Goal: Use online tool/utility: Utilize a website feature to perform a specific function

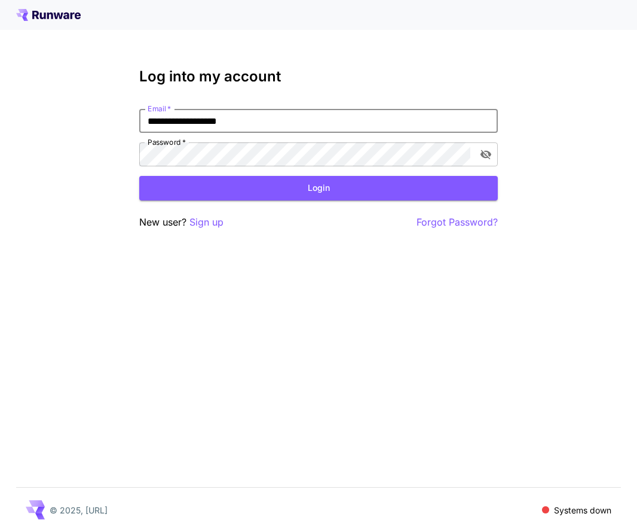
type input "**********"
click at [319, 188] on button "Login" at bounding box center [318, 188] width 359 height 25
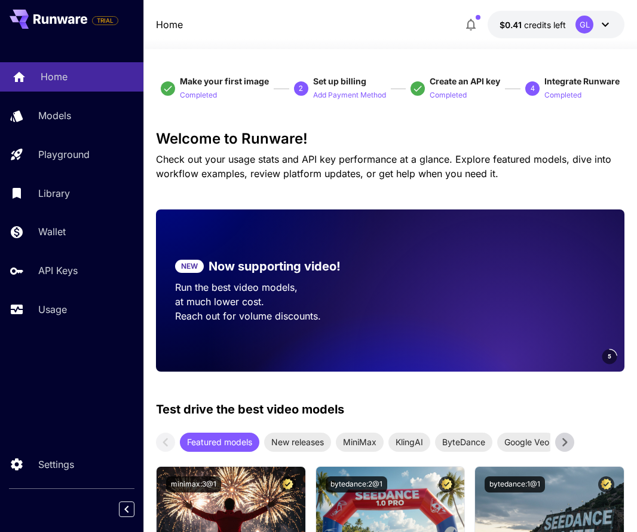
click at [111, 78] on div "Home" at bounding box center [87, 76] width 93 height 14
click at [70, 73] on div "Home" at bounding box center [87, 76] width 93 height 14
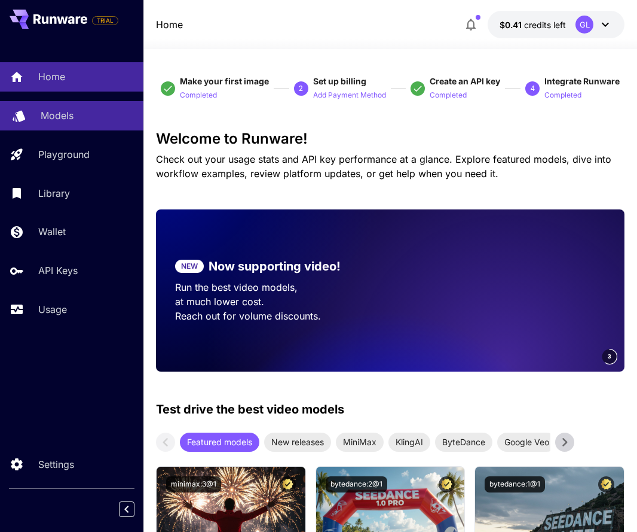
click at [70, 115] on p "Models" at bounding box center [57, 115] width 33 height 14
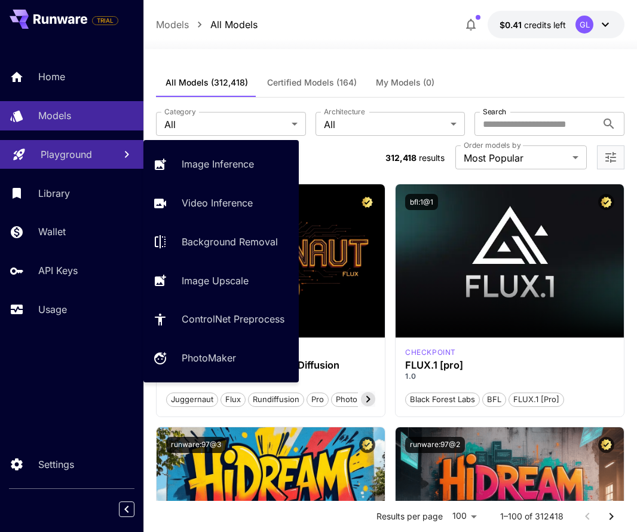
click at [87, 158] on p "Playground" at bounding box center [66, 154] width 51 height 14
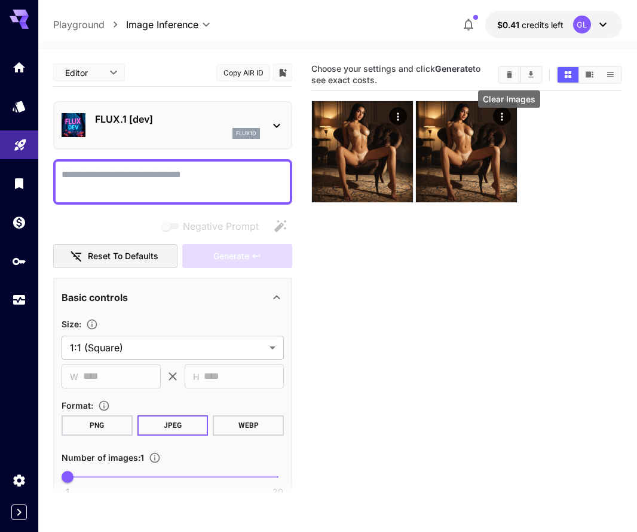
click at [511, 77] on icon "Clear Images" at bounding box center [509, 74] width 5 height 7
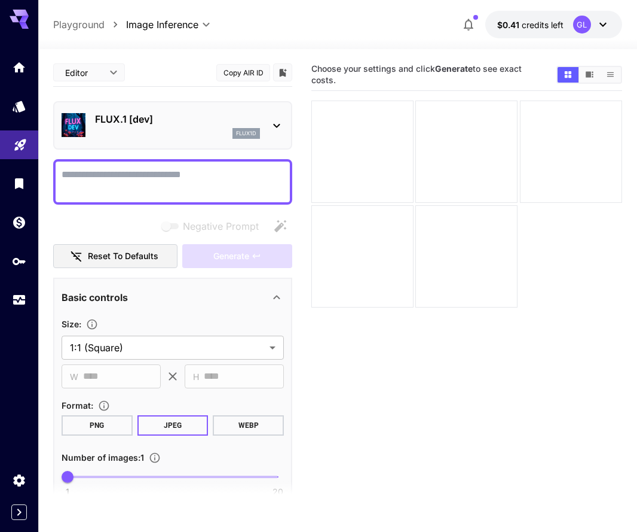
click at [274, 133] on div "FLUX.1 [dev] flux1d" at bounding box center [173, 125] width 222 height 36
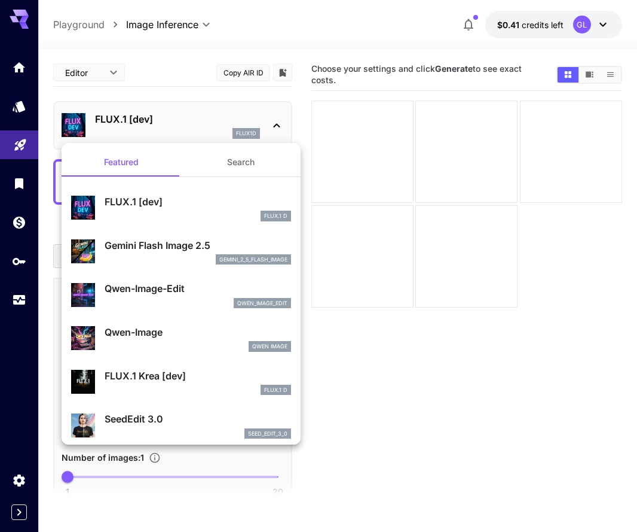
click at [197, 322] on div "Qwen-Image Qwen Image" at bounding box center [181, 338] width 220 height 36
type input "**"
type input "***"
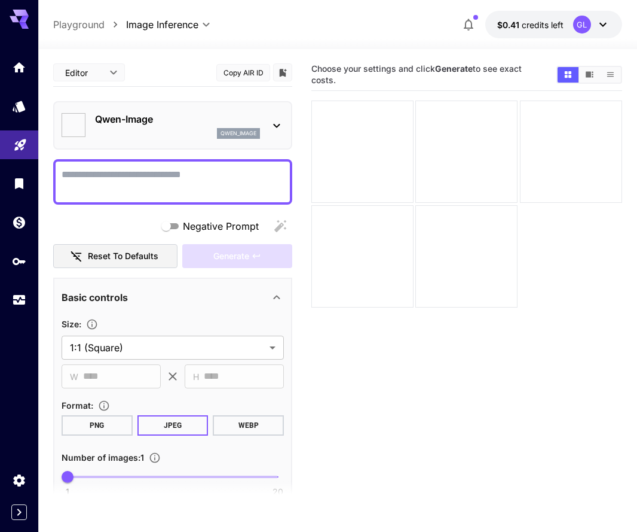
type input "**********"
click at [170, 188] on textarea "Negative Prompt" at bounding box center [173, 181] width 222 height 29
paste textarea "**********"
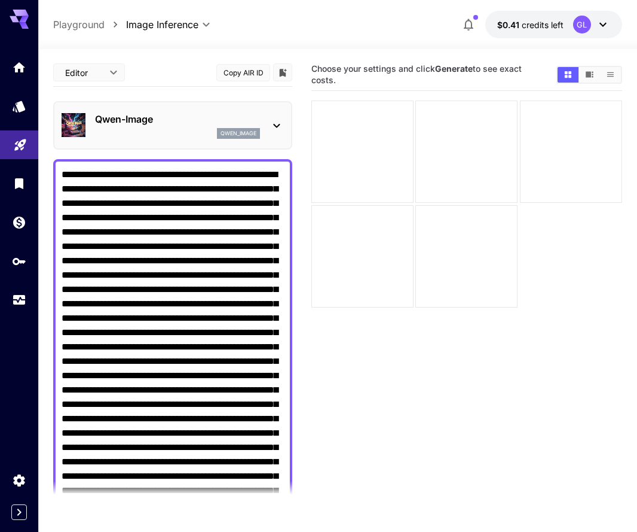
scroll to position [462, 0]
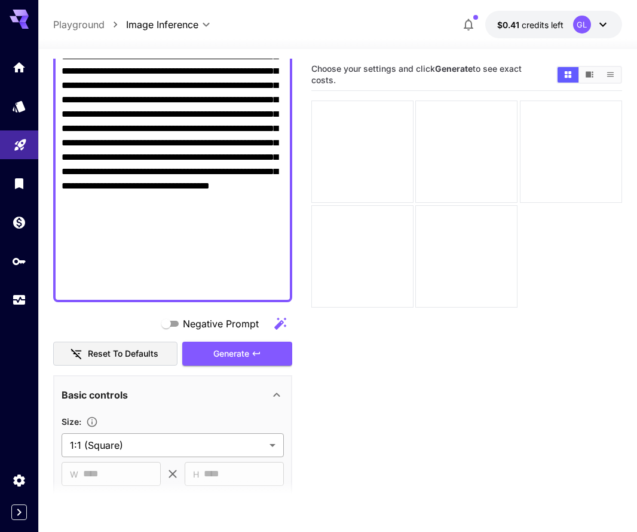
type textarea "**********"
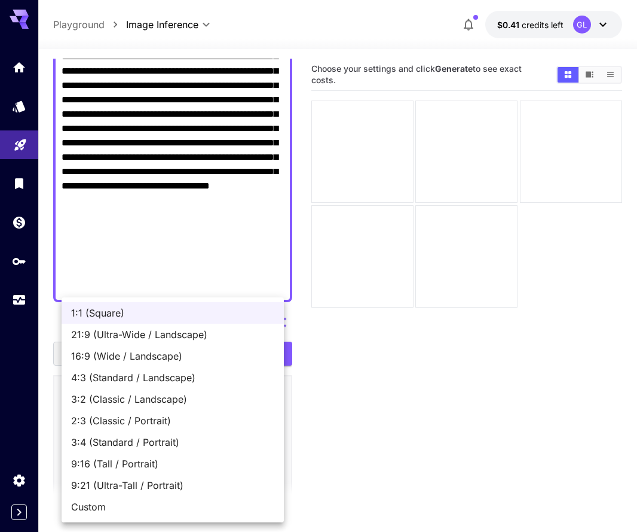
click at [208, 447] on body "**********" at bounding box center [318, 313] width 637 height 626
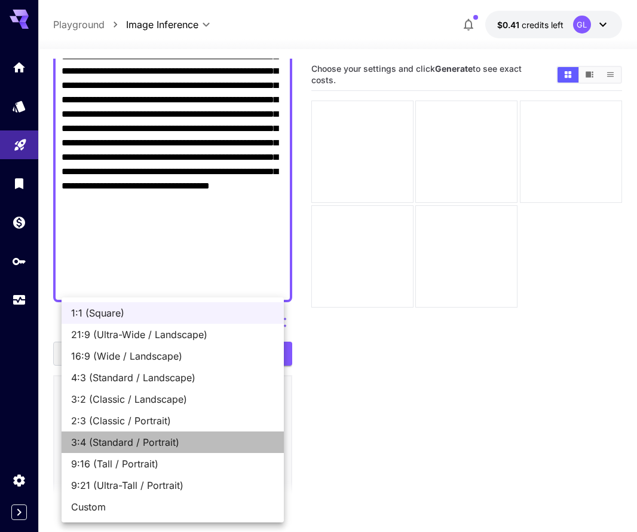
click at [187, 437] on span "3:4 (Standard / Portrait)" at bounding box center [172, 442] width 203 height 14
type input "**********"
type input "***"
type input "****"
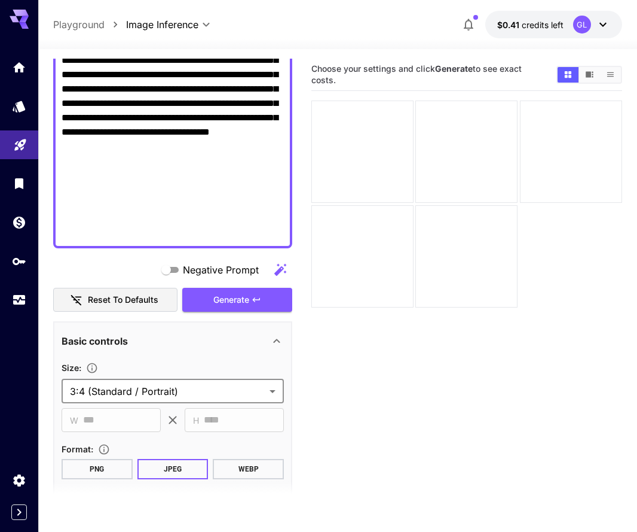
scroll to position [527, 0]
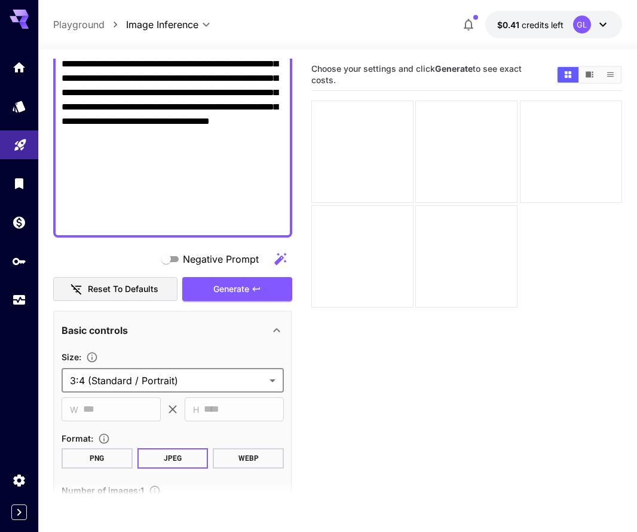
click at [249, 369] on body "**********" at bounding box center [318, 313] width 637 height 626
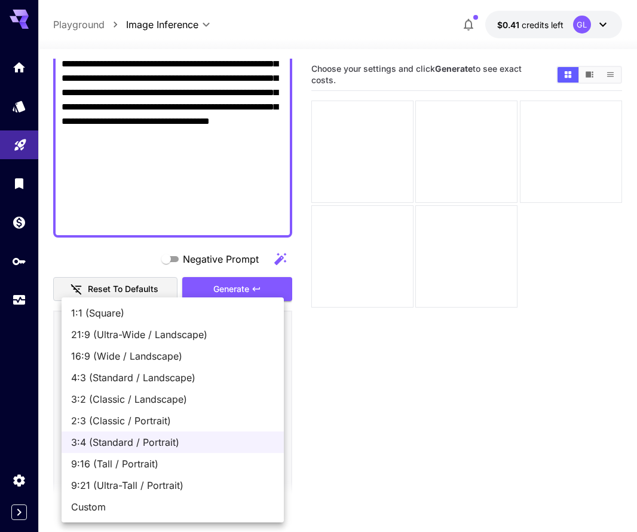
click at [434, 359] on div at bounding box center [318, 266] width 637 height 532
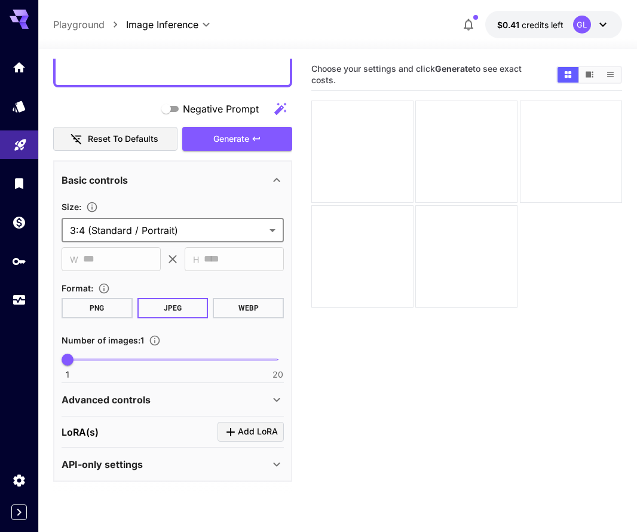
scroll to position [676, 0]
click at [234, 135] on span "Generate" at bounding box center [231, 139] width 36 height 15
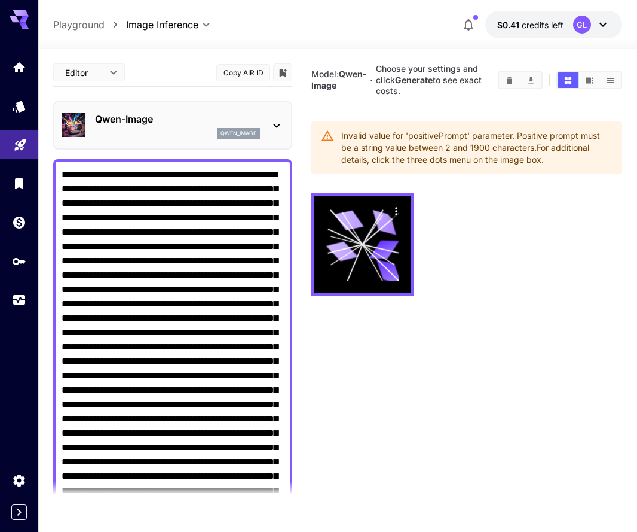
scroll to position [0, 0]
click at [165, 423] on textarea "Negative Prompt" at bounding box center [173, 461] width 222 height 588
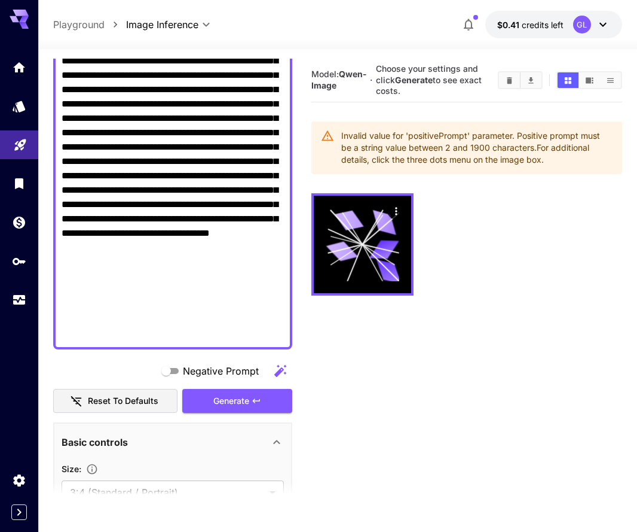
scroll to position [419, 0]
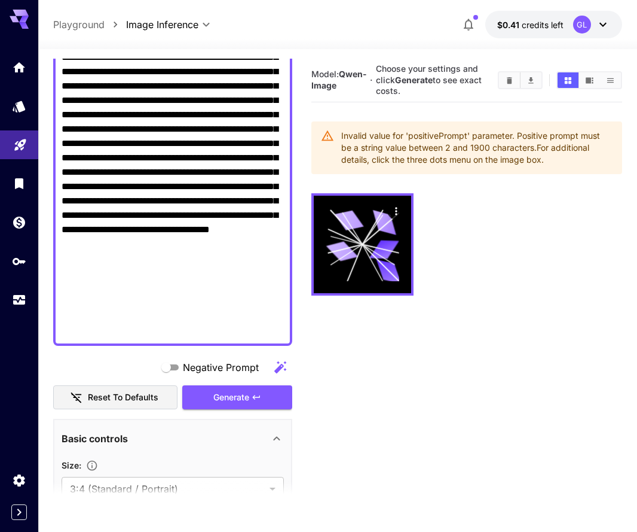
click at [279, 368] on icon "button" at bounding box center [280, 367] width 12 height 12
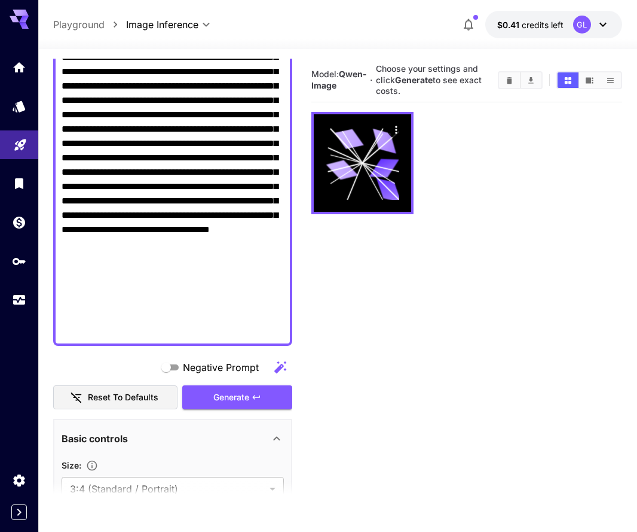
click at [173, 132] on textarea "Negative Prompt" at bounding box center [173, 43] width 222 height 588
paste textarea
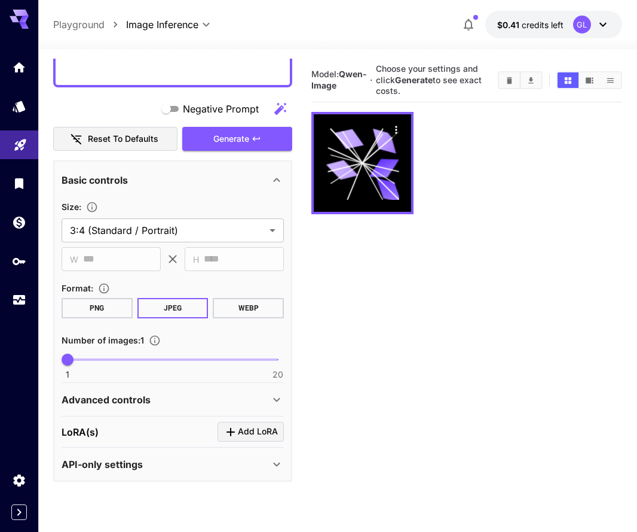
scroll to position [648, 0]
type textarea "**********"
click at [194, 391] on div "Advanced controls" at bounding box center [173, 400] width 222 height 29
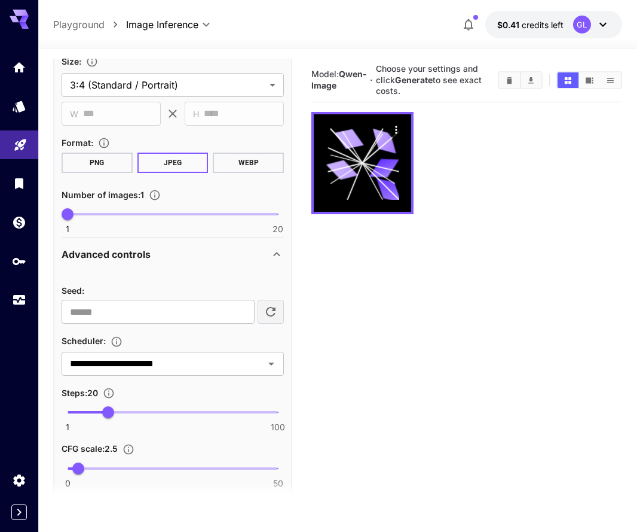
scroll to position [815, 0]
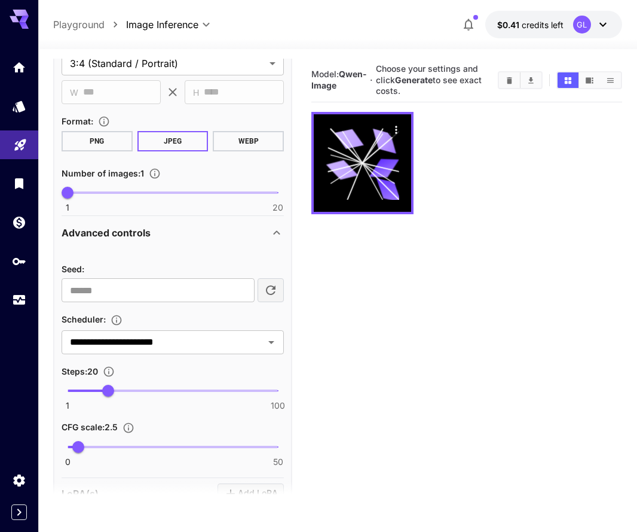
click at [130, 386] on span "1 100 20" at bounding box center [173, 391] width 210 height 18
click at [130, 385] on span "31" at bounding box center [132, 391] width 12 height 12
click at [129, 395] on span "30" at bounding box center [129, 391] width 12 height 12
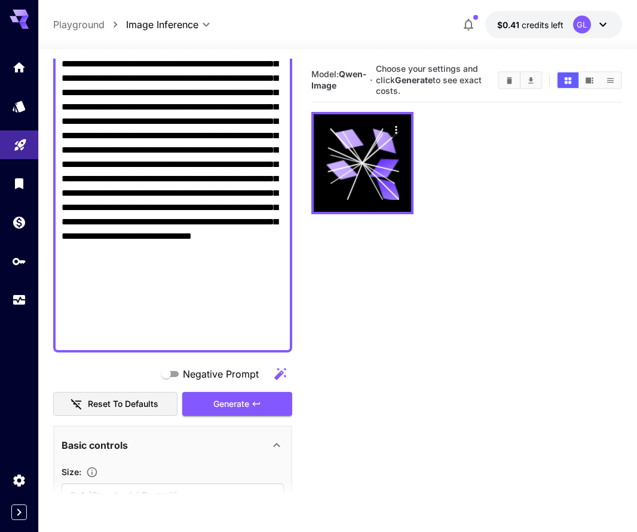
scroll to position [369, 0]
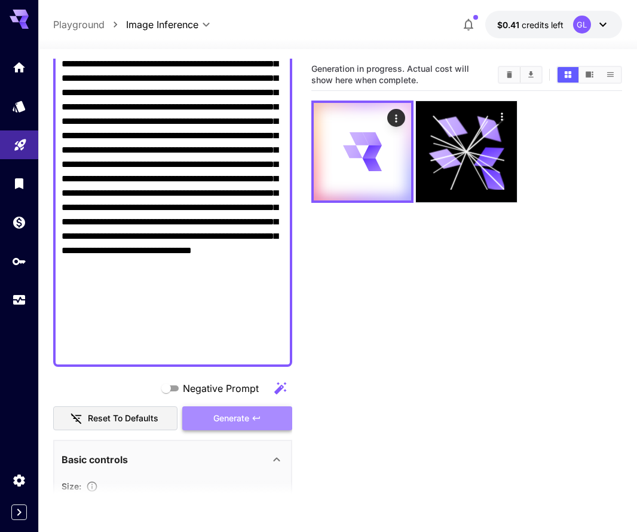
click at [208, 412] on button "Generate" at bounding box center [237, 418] width 110 height 25
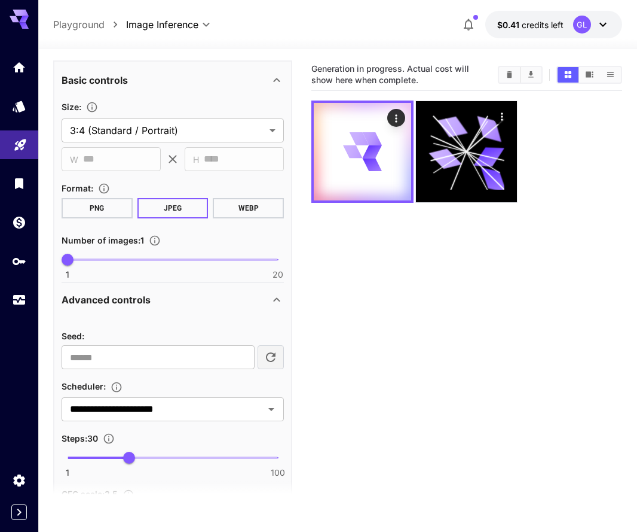
scroll to position [751, 0]
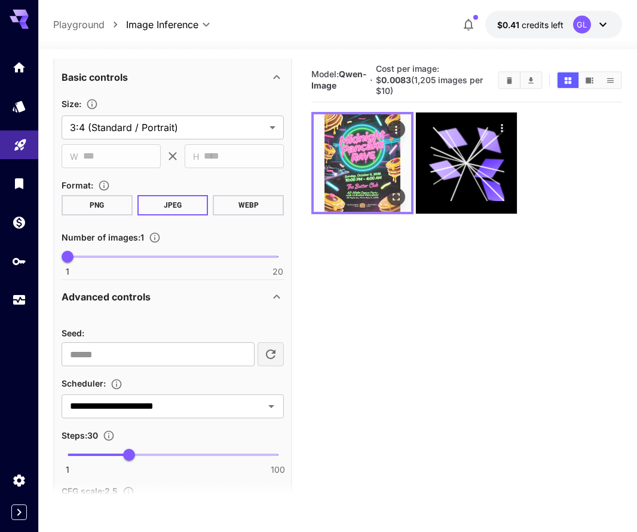
click at [360, 172] on img at bounding box center [362, 162] width 97 height 97
click at [393, 135] on div "Actions" at bounding box center [396, 129] width 12 height 14
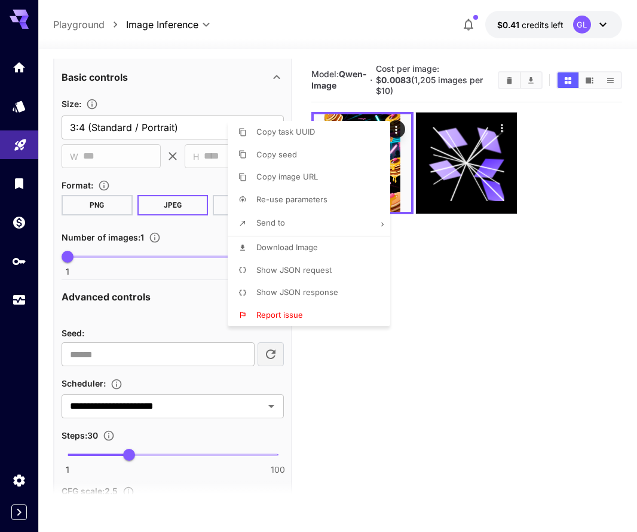
click at [411, 172] on div at bounding box center [318, 266] width 637 height 532
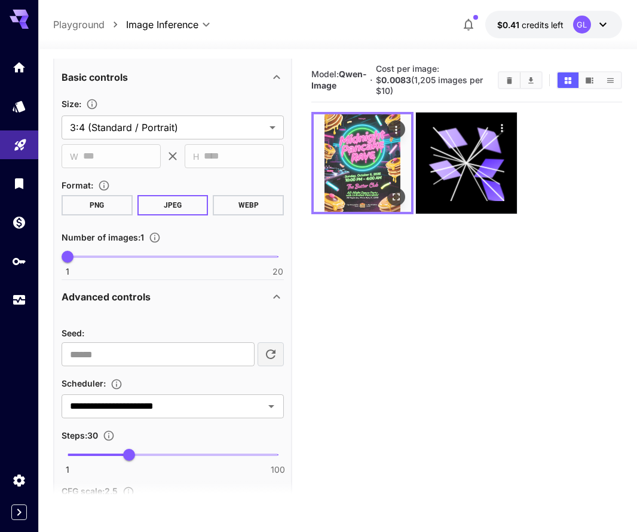
click at [398, 172] on img at bounding box center [362, 162] width 97 height 97
click at [398, 191] on icon "Open in fullscreen" at bounding box center [396, 197] width 12 height 12
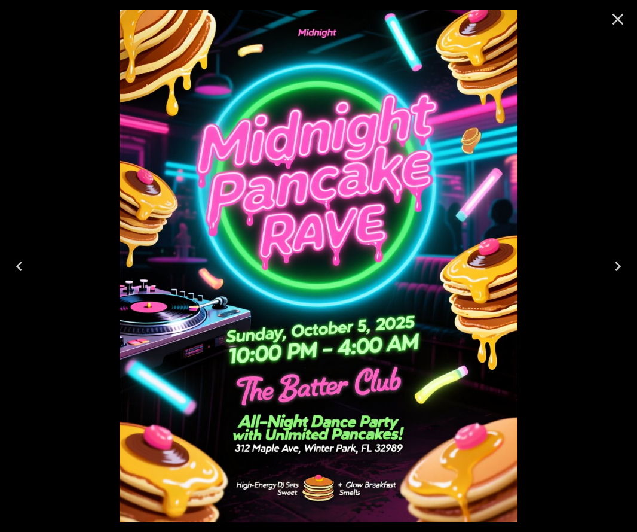
click at [615, 18] on icon "Close" at bounding box center [618, 19] width 19 height 19
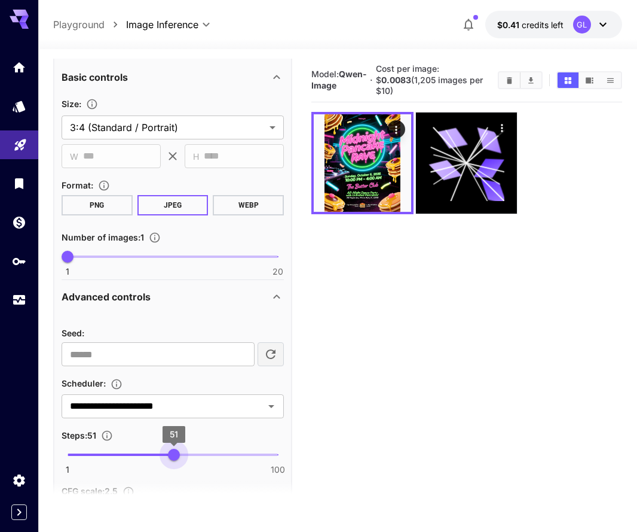
type input "**"
drag, startPoint x: 134, startPoint y: 449, endPoint x: 172, endPoint y: 450, distance: 38.3
click at [172, 450] on span "50" at bounding box center [172, 454] width 12 height 12
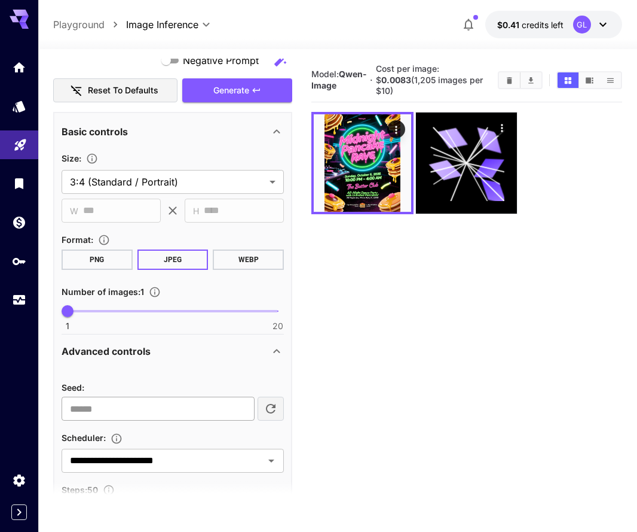
scroll to position [675, 0]
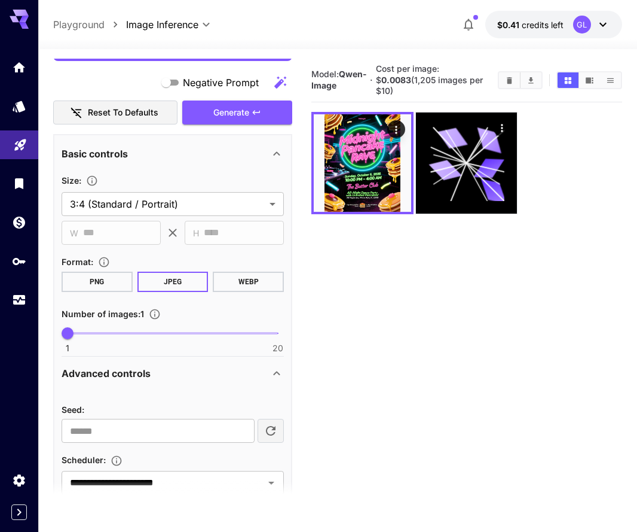
click at [120, 282] on button "PNG" at bounding box center [97, 281] width 71 height 20
click at [252, 118] on button "Generate" at bounding box center [237, 112] width 110 height 25
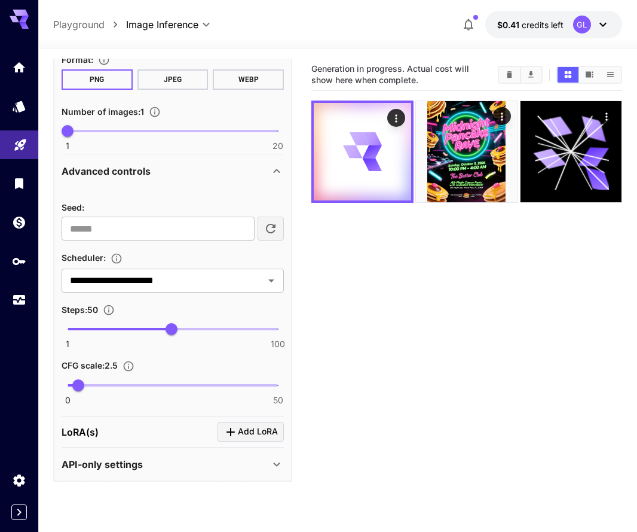
scroll to position [876, 0]
click at [240, 291] on div "**********" at bounding box center [173, 281] width 222 height 24
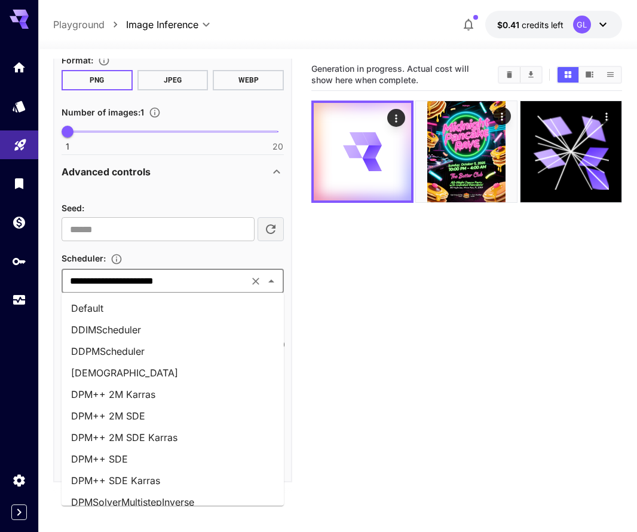
scroll to position [0, 0]
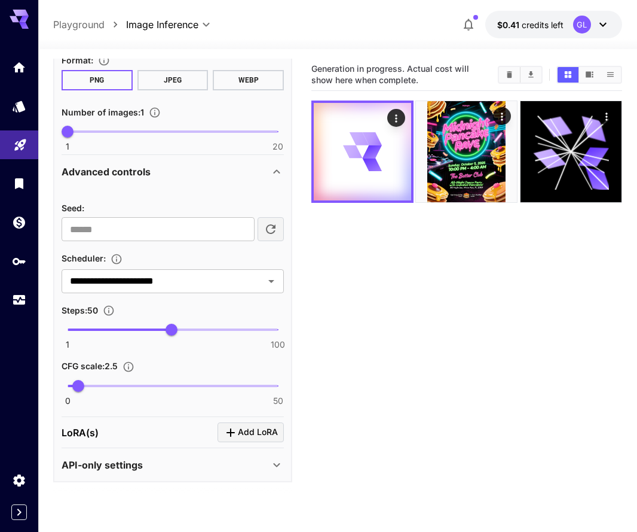
click at [538, 302] on section "Generation in progress. Actual cost will show here when complete." at bounding box center [467, 325] width 311 height 532
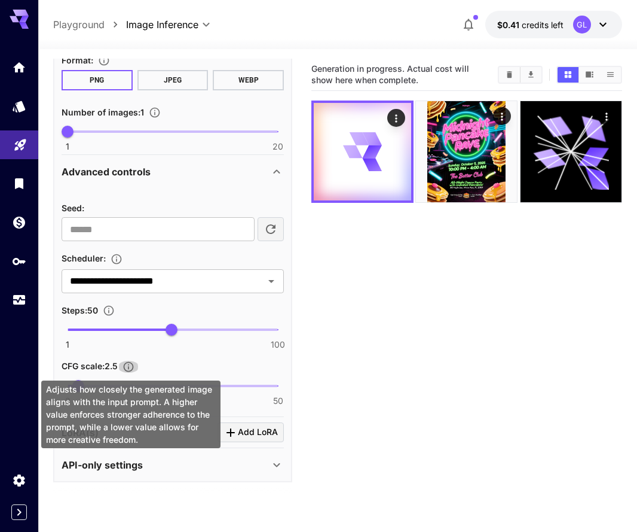
click at [133, 366] on icon "Adjusts how closely the generated image aligns with the input prompt. A higher …" at bounding box center [129, 367] width 12 height 12
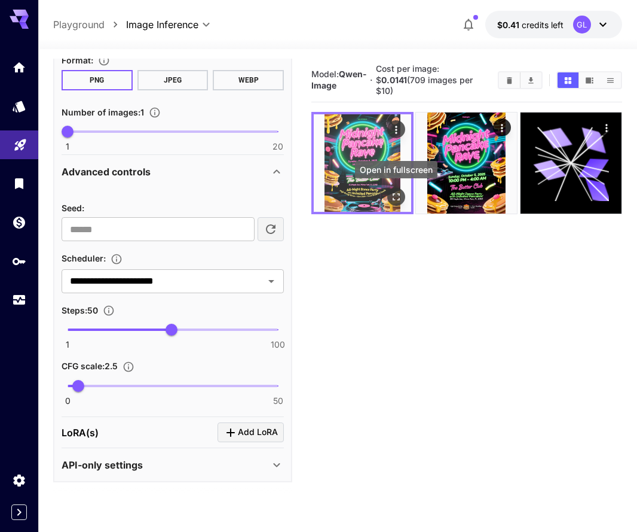
click at [393, 198] on icon "Open in fullscreen" at bounding box center [396, 196] width 7 height 7
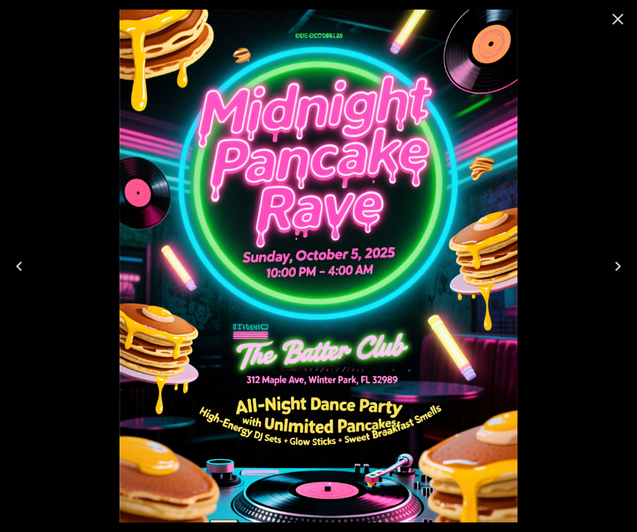
click at [615, 19] on icon "Close" at bounding box center [618, 19] width 19 height 19
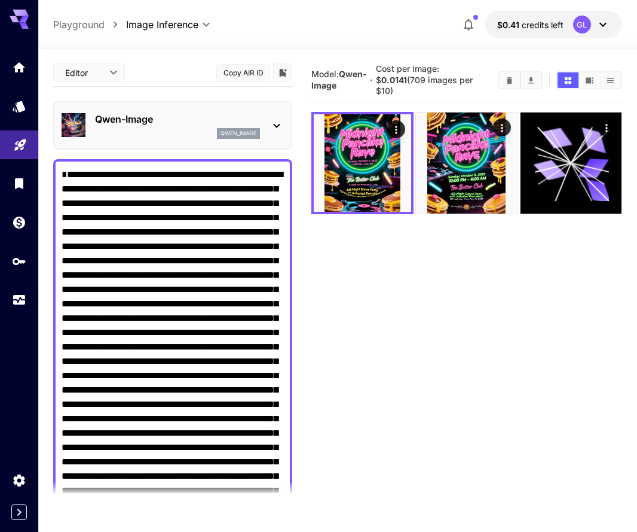
click at [242, 117] on p "Qwen-Image" at bounding box center [177, 119] width 165 height 14
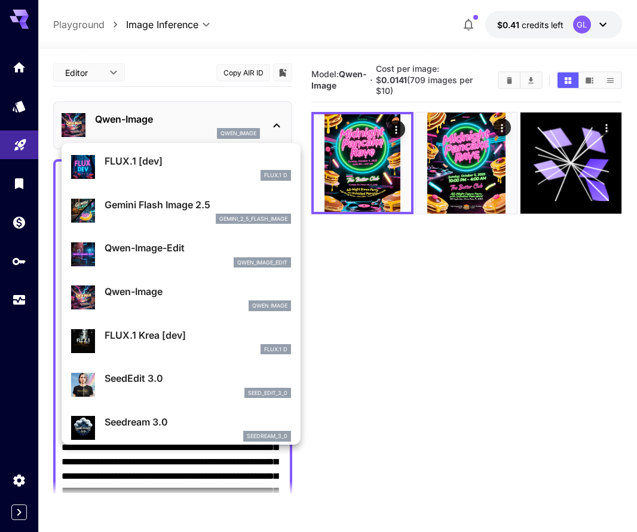
scroll to position [45, 0]
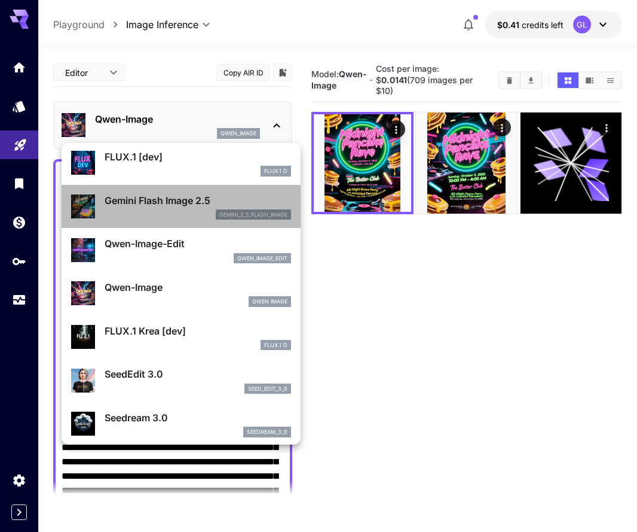
click at [173, 215] on div "gemini_2_5_flash_image" at bounding box center [198, 214] width 187 height 11
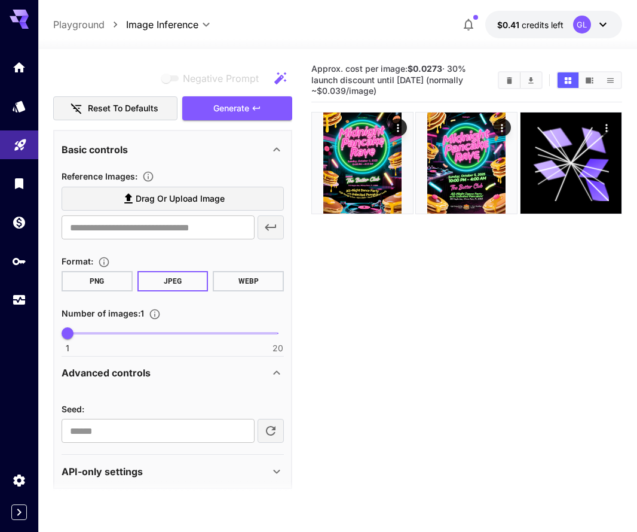
scroll to position [681, 0]
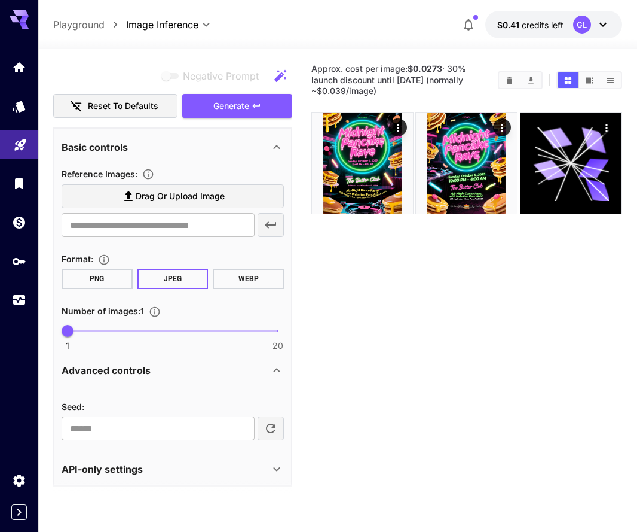
click at [118, 275] on button "PNG" at bounding box center [97, 279] width 71 height 20
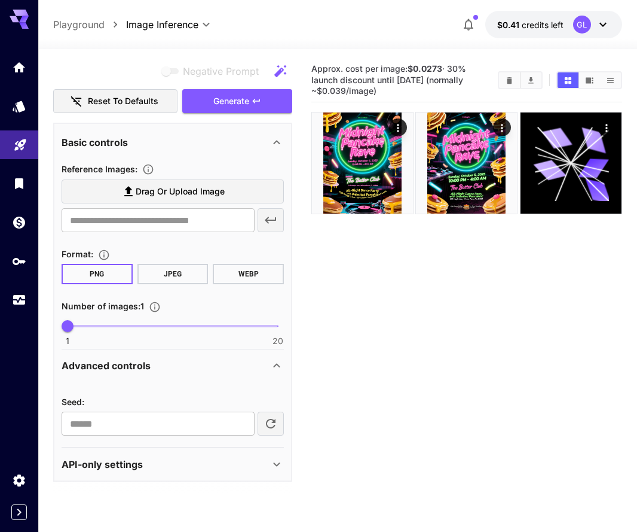
scroll to position [685, 0]
click at [241, 102] on span "Generate" at bounding box center [231, 101] width 36 height 15
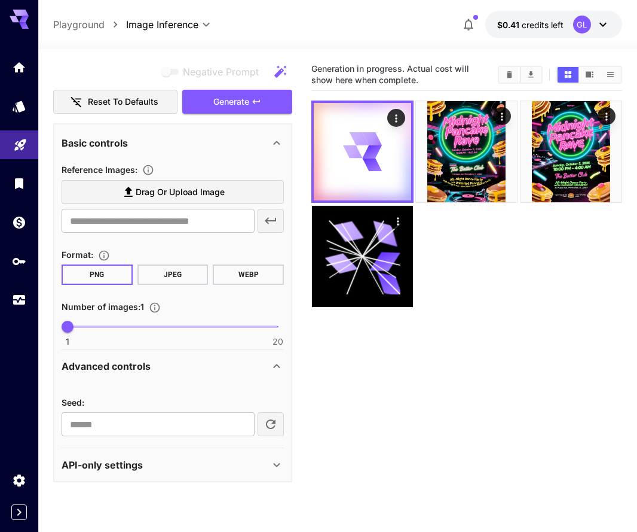
click at [267, 363] on div "Advanced controls" at bounding box center [166, 366] width 208 height 14
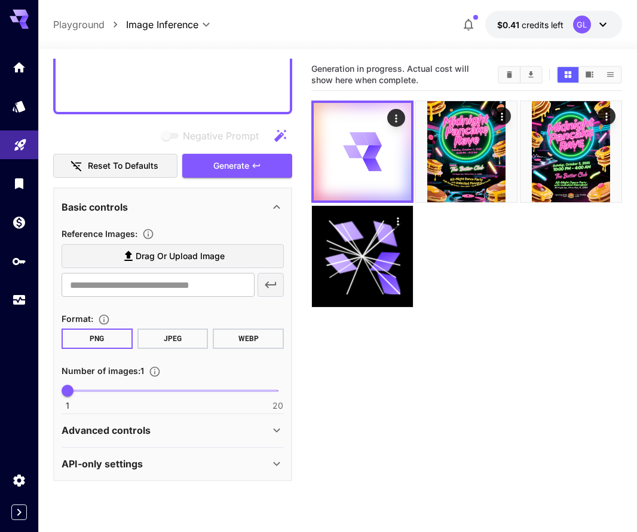
scroll to position [621, 0]
click at [253, 424] on div "Advanced controls" at bounding box center [166, 430] width 208 height 14
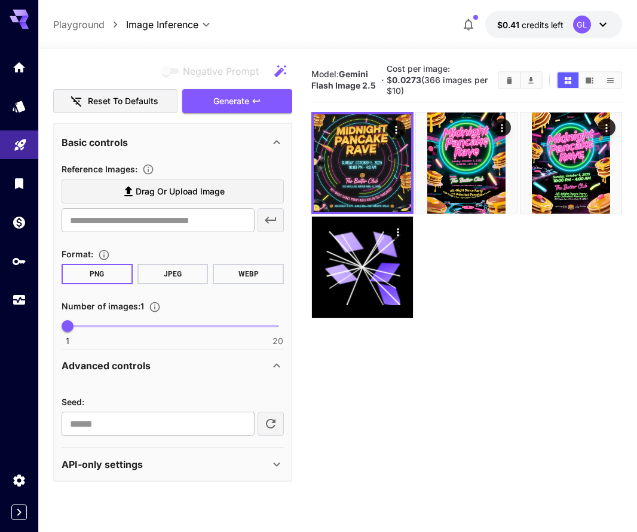
scroll to position [685, 0]
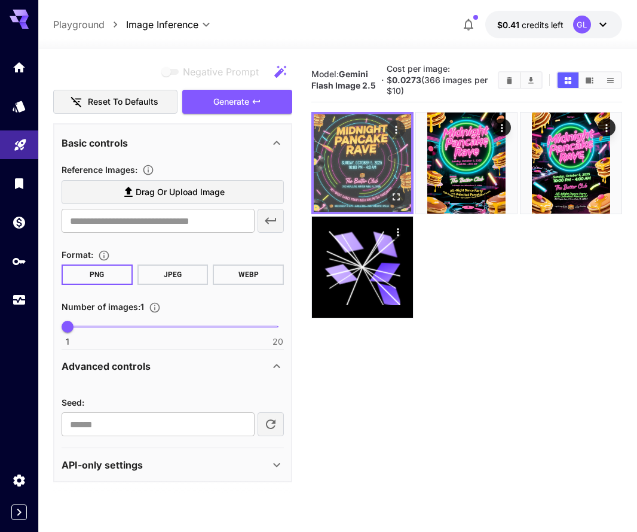
click at [387, 163] on img at bounding box center [362, 162] width 97 height 97
click at [395, 191] on icon "Open in fullscreen" at bounding box center [396, 197] width 12 height 12
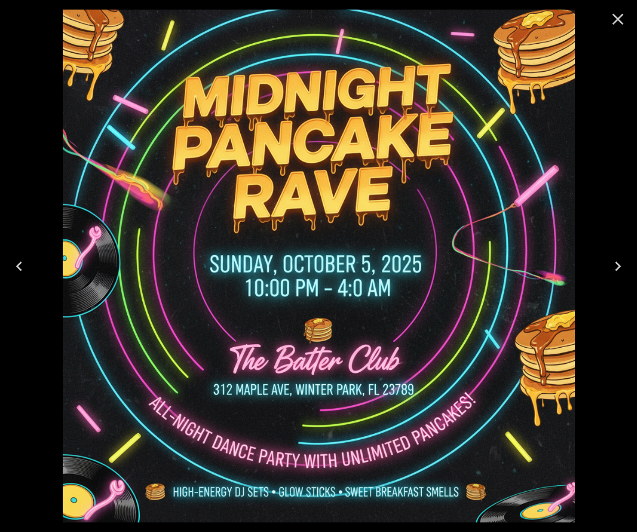
scroll to position [685, 0]
click at [609, 25] on icon "Close" at bounding box center [618, 19] width 19 height 19
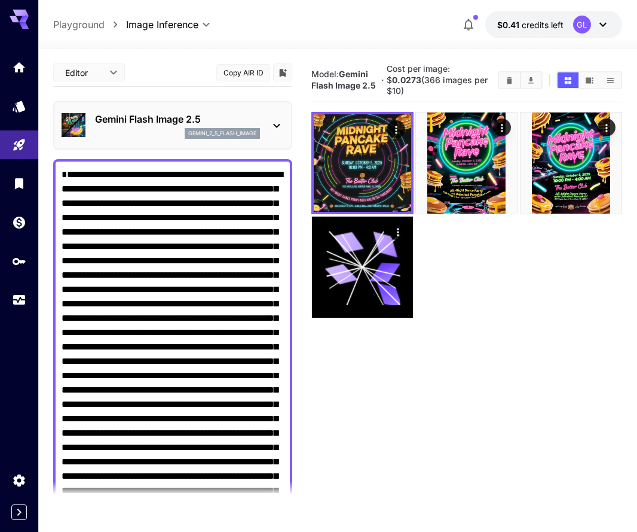
scroll to position [0, 0]
click at [213, 128] on div "gemini_2_5_flash_image" at bounding box center [222, 133] width 75 height 11
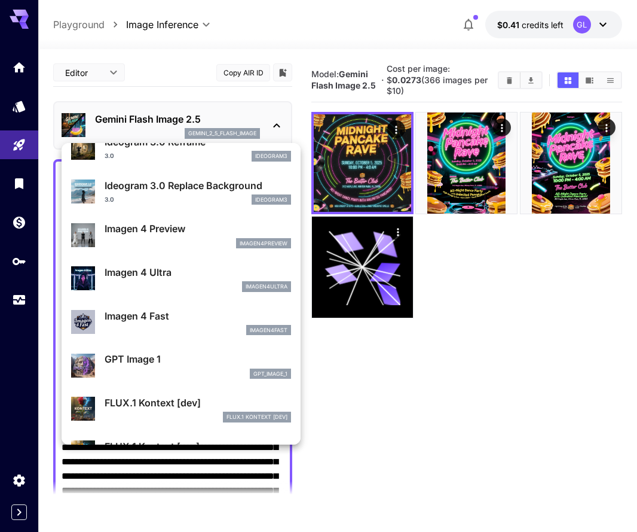
scroll to position [492, 0]
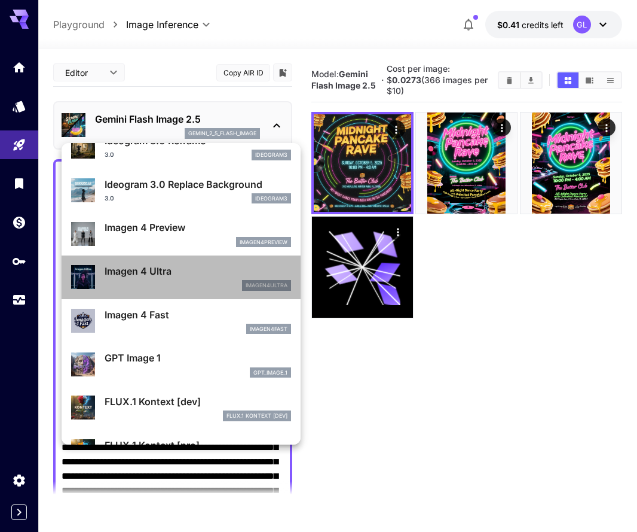
click at [180, 280] on div "imagen4ultra" at bounding box center [198, 285] width 187 height 11
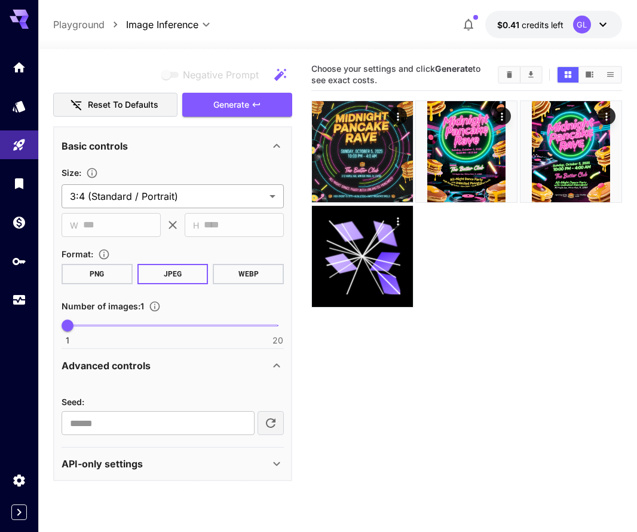
scroll to position [682, 0]
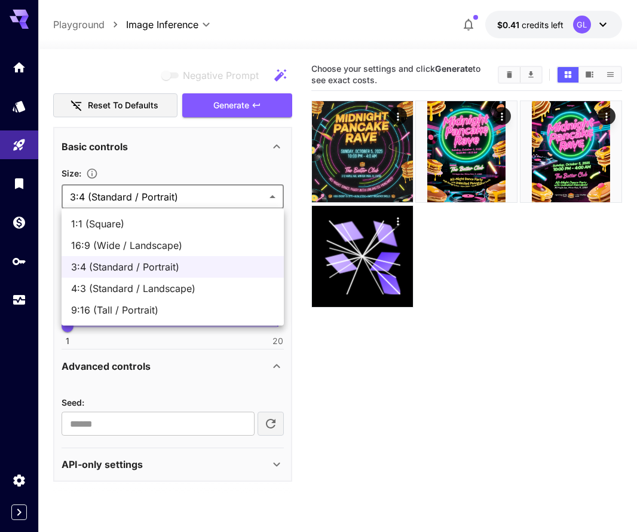
click at [175, 197] on body "**********" at bounding box center [318, 313] width 637 height 626
click at [175, 197] on div at bounding box center [318, 266] width 637 height 532
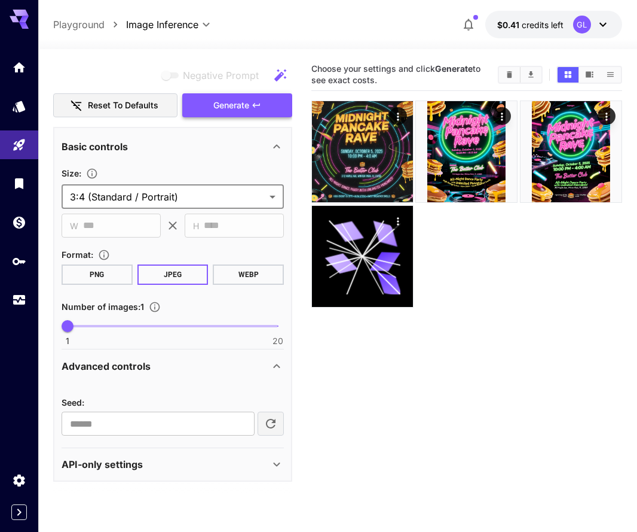
click at [205, 106] on button "Generate" at bounding box center [237, 105] width 110 height 25
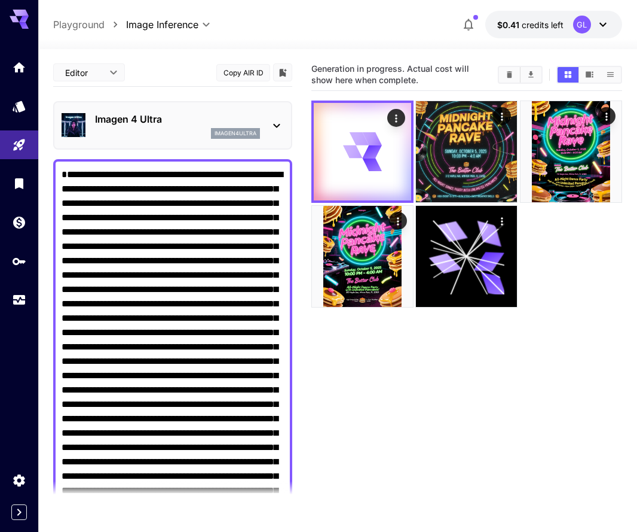
scroll to position [0, 0]
click at [193, 121] on p "Imagen 4 Ultra" at bounding box center [177, 119] width 165 height 14
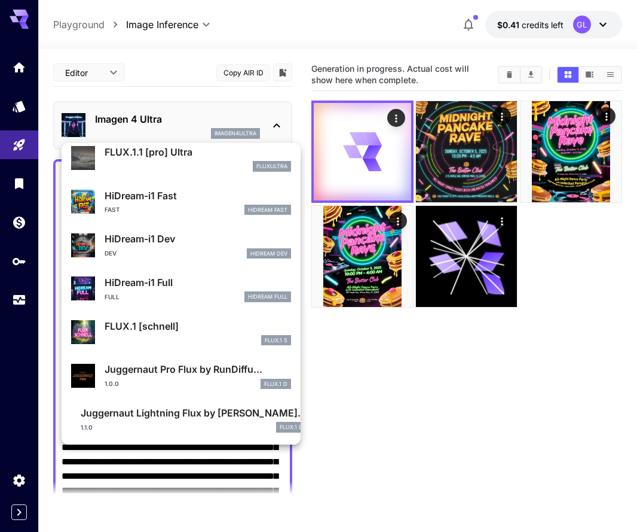
scroll to position [910, 0]
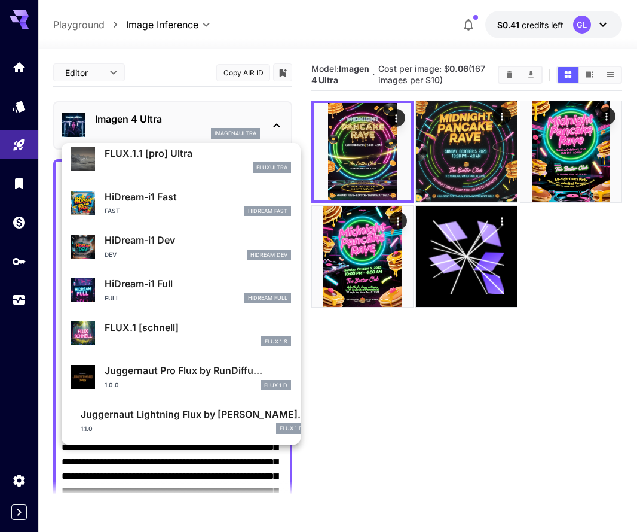
click at [380, 177] on div at bounding box center [318, 266] width 637 height 532
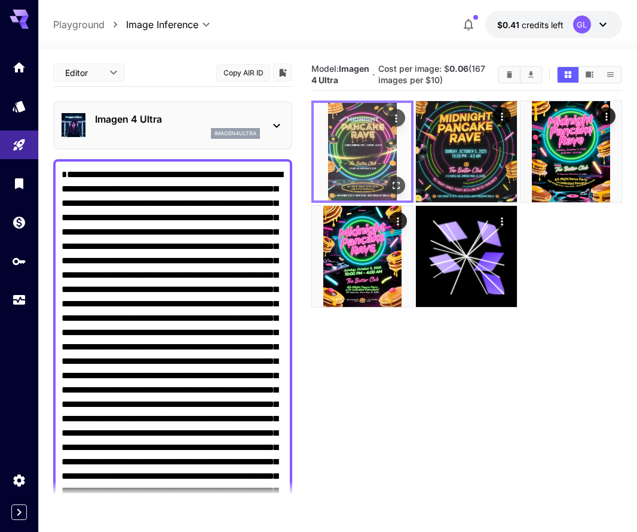
click at [398, 192] on icon "Open in fullscreen" at bounding box center [396, 186] width 12 height 12
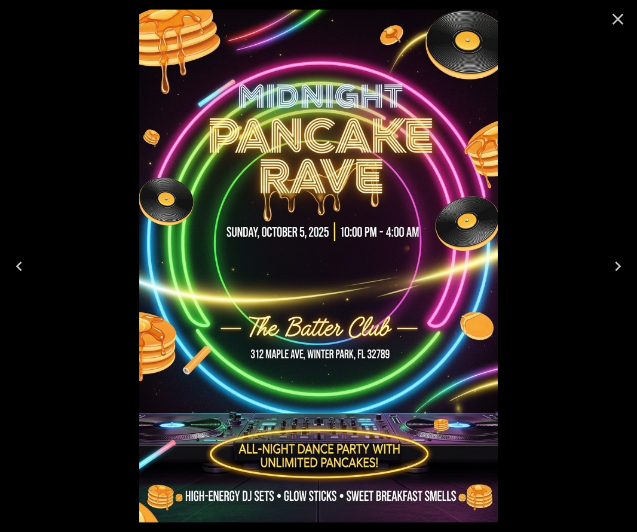
click at [623, 14] on icon "Close" at bounding box center [618, 19] width 19 height 19
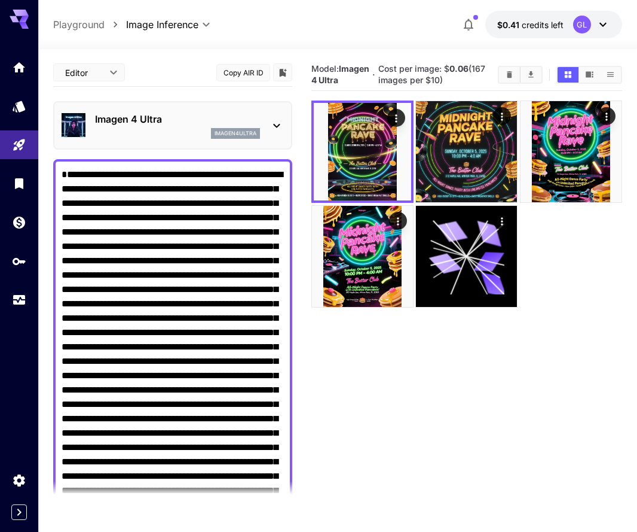
click at [232, 129] on p "imagen4ultra" at bounding box center [236, 133] width 42 height 8
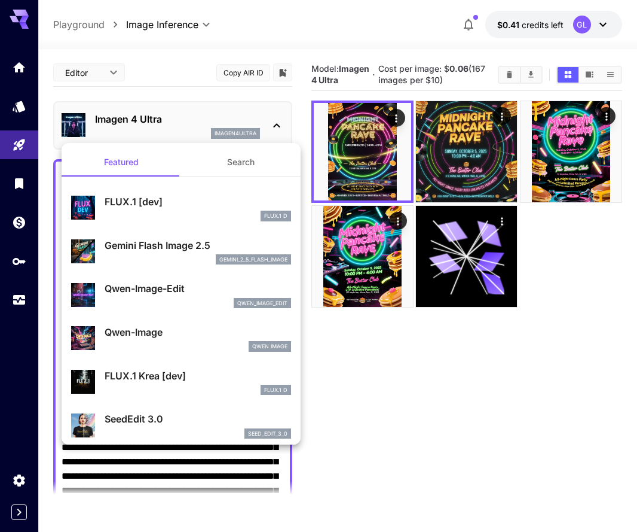
click at [176, 339] on div "Qwen-Image Qwen Image" at bounding box center [198, 338] width 187 height 27
type input "**********"
type input "****"
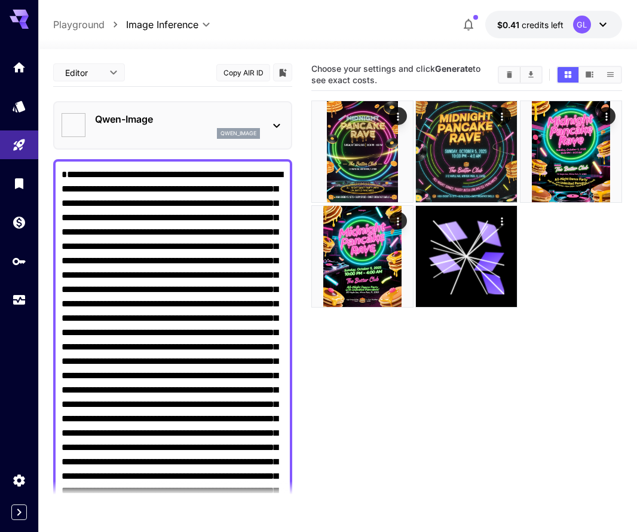
type input "**********"
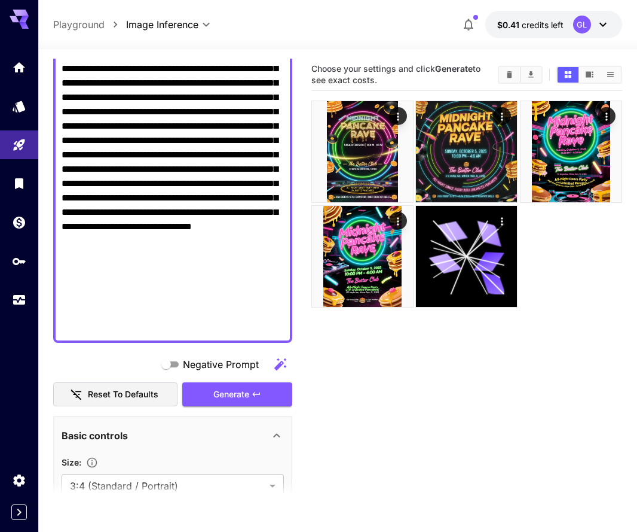
scroll to position [424, 0]
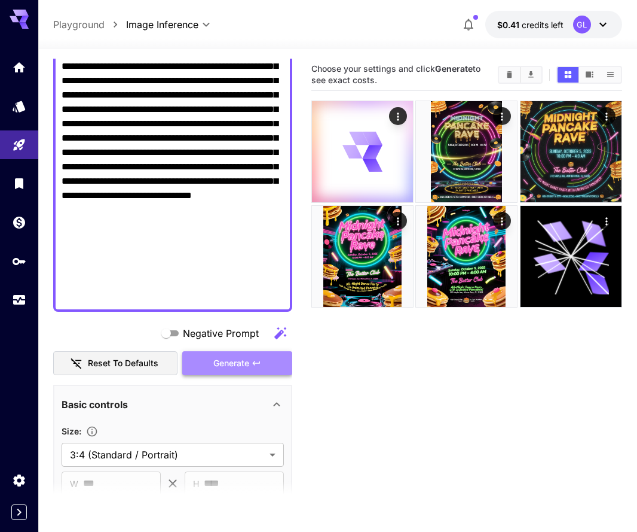
click at [219, 359] on span "Generate" at bounding box center [231, 363] width 36 height 15
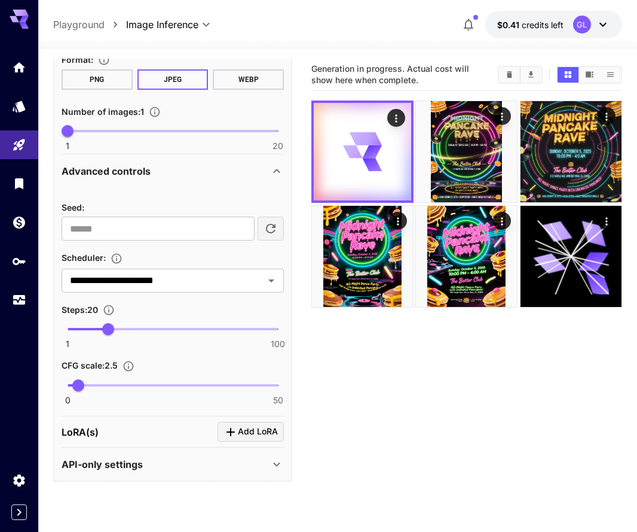
scroll to position [876, 0]
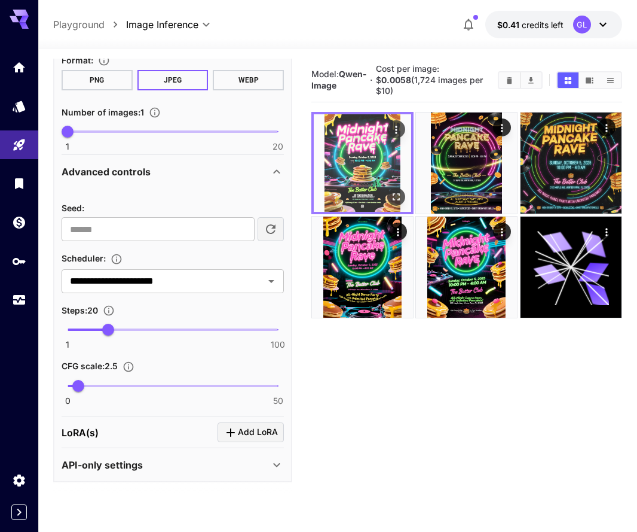
click at [400, 195] on icon "Open in fullscreen" at bounding box center [396, 197] width 12 height 12
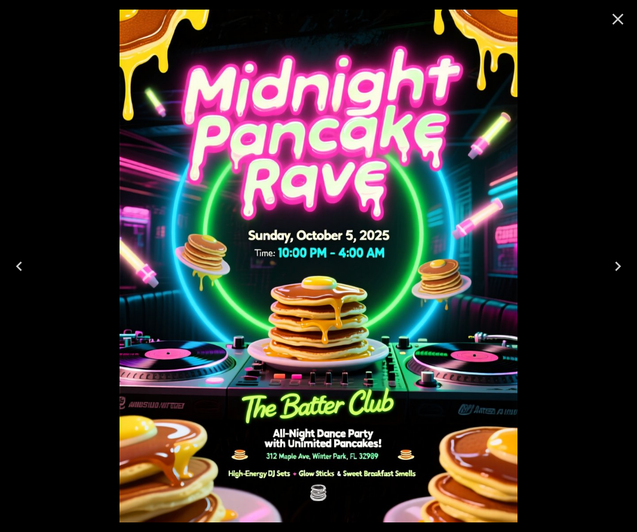
click at [618, 18] on icon "Close" at bounding box center [618, 19] width 19 height 19
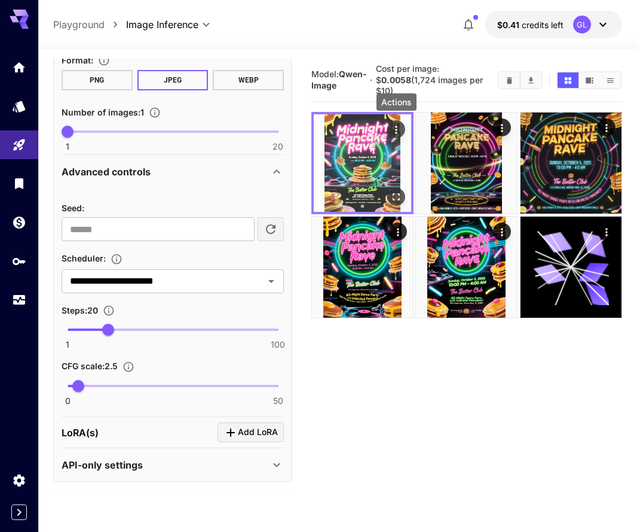
click at [402, 128] on icon "Actions" at bounding box center [396, 130] width 12 height 12
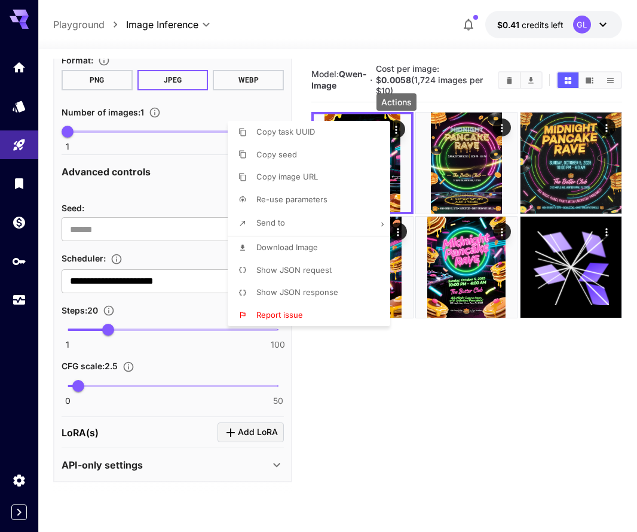
click at [306, 245] on span "Download Image" at bounding box center [288, 247] width 62 height 10
click at [154, 201] on div at bounding box center [318, 266] width 637 height 532
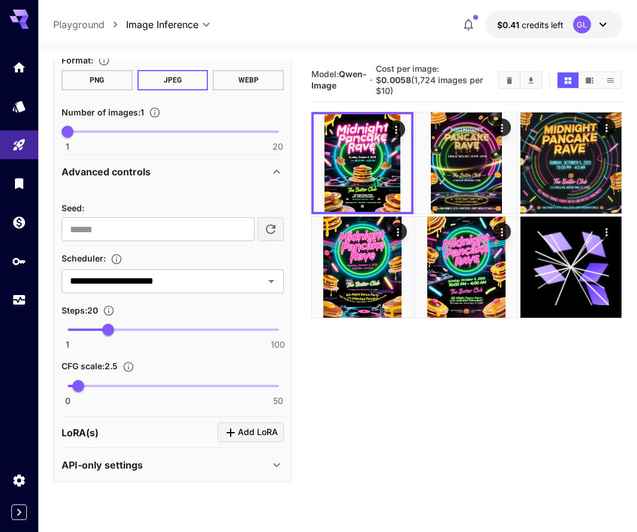
scroll to position [0, 0]
click at [166, 152] on section "**********" at bounding box center [173, 44] width 222 height 221
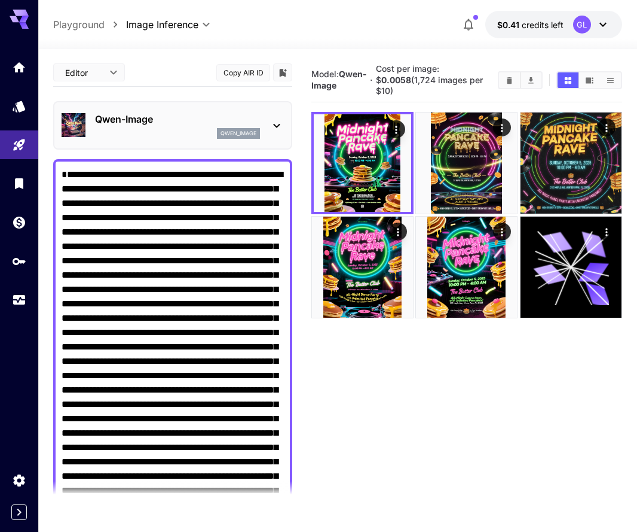
click at [182, 226] on textarea "Negative Prompt" at bounding box center [173, 447] width 222 height 560
paste textarea
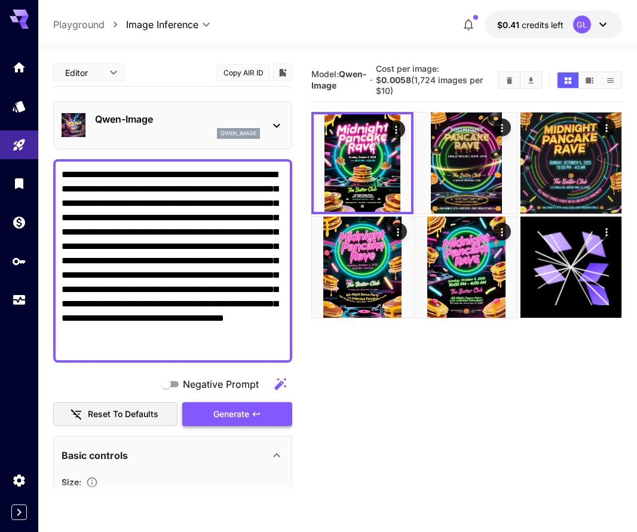
type textarea "**********"
click at [224, 410] on span "Generate" at bounding box center [231, 414] width 36 height 15
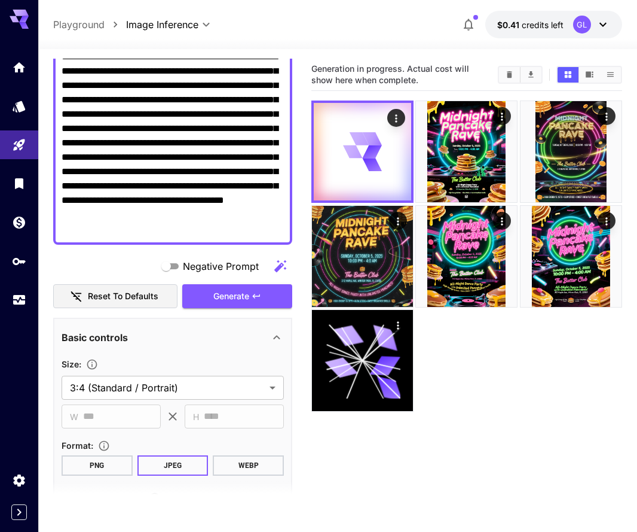
scroll to position [113, 0]
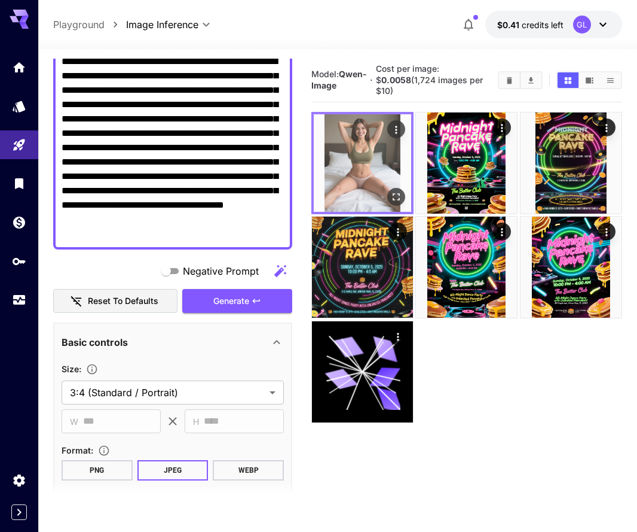
click at [362, 142] on img at bounding box center [362, 162] width 97 height 97
click at [400, 199] on icon "Open in fullscreen" at bounding box center [396, 196] width 7 height 7
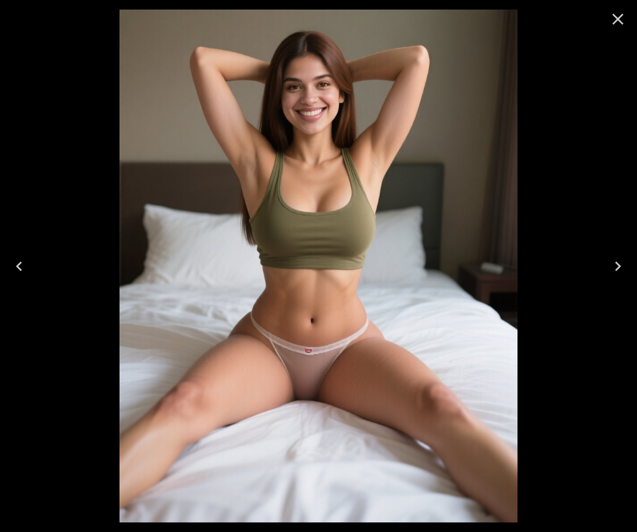
click at [620, 24] on icon "Close" at bounding box center [618, 19] width 19 height 19
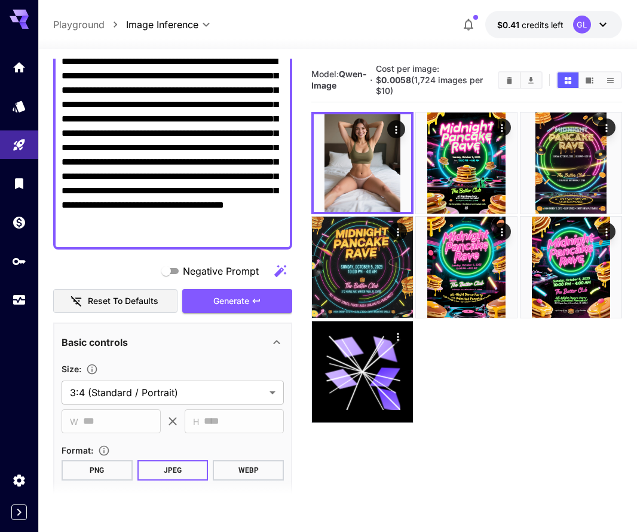
click at [203, 269] on span "Negative Prompt" at bounding box center [221, 271] width 76 height 14
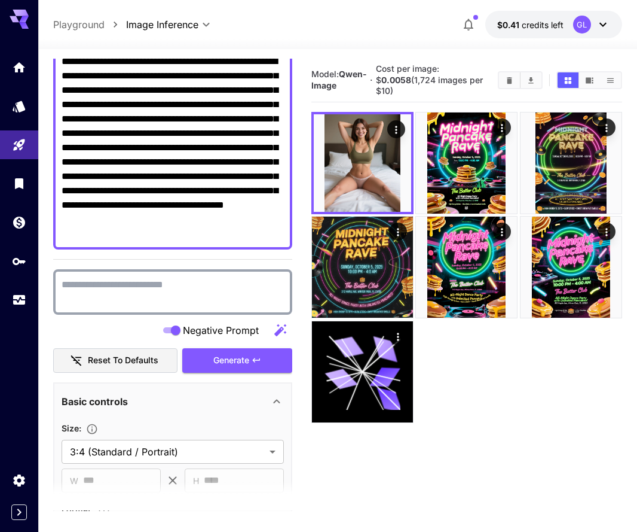
click at [196, 286] on textarea "Negative Prompt" at bounding box center [173, 291] width 222 height 29
type textarea "**********"
click at [228, 367] on span "Generate" at bounding box center [231, 360] width 36 height 15
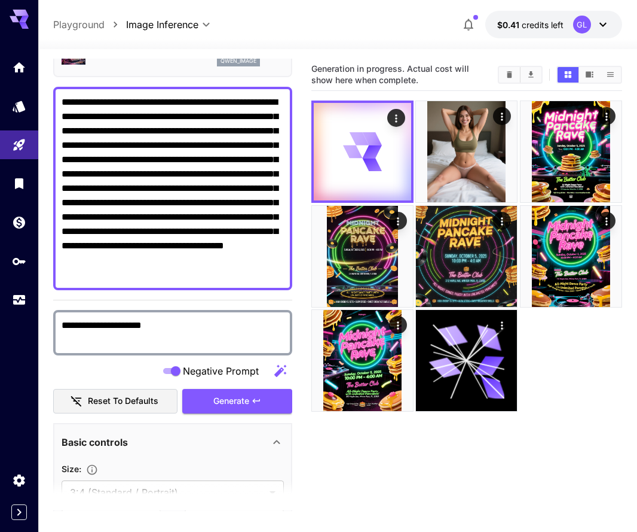
scroll to position [73, 0]
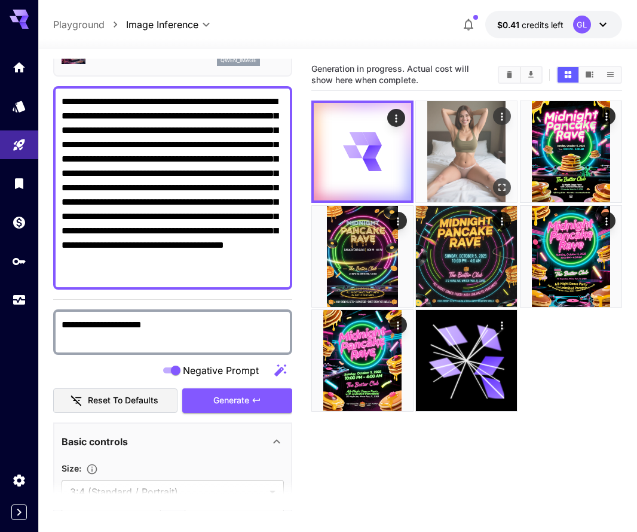
click at [507, 118] on icon "Actions" at bounding box center [503, 117] width 12 height 12
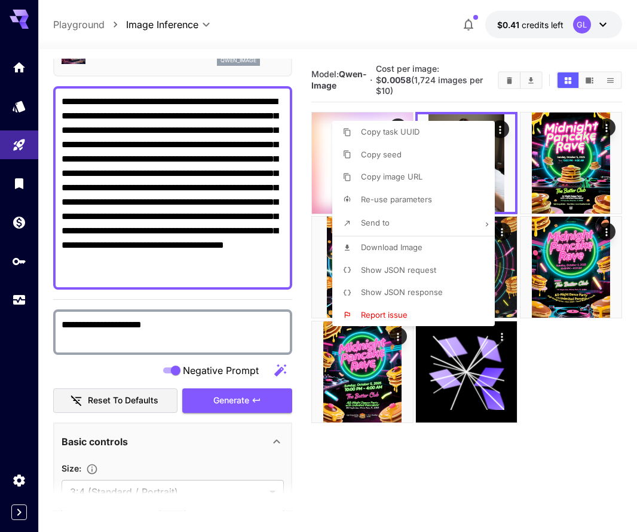
click at [559, 334] on div at bounding box center [318, 266] width 637 height 532
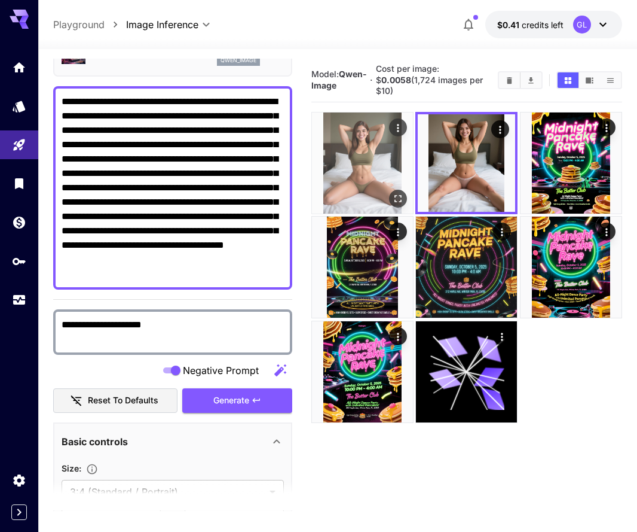
click at [401, 197] on icon "Open in fullscreen" at bounding box center [398, 199] width 12 height 12
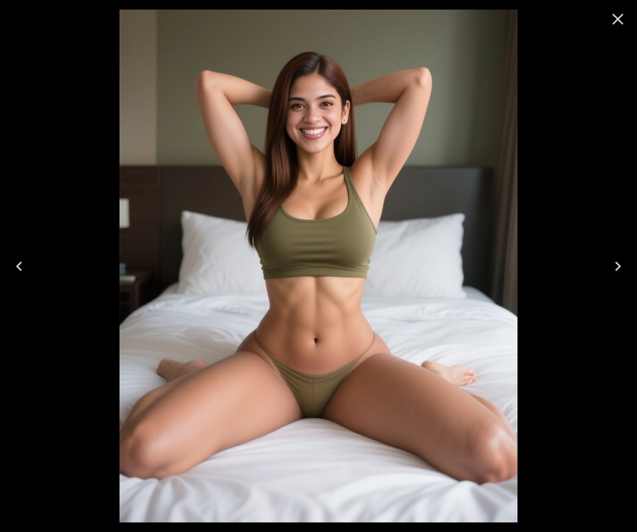
click at [622, 24] on icon "Close" at bounding box center [618, 19] width 19 height 19
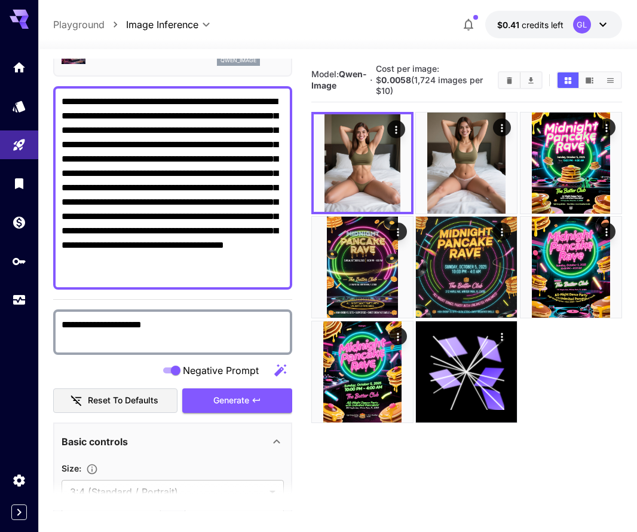
click at [173, 213] on textarea "**********" at bounding box center [173, 187] width 222 height 187
paste textarea "**********"
type textarea "**********"
drag, startPoint x: 165, startPoint y: 327, endPoint x: -41, endPoint y: 315, distance: 206.1
click at [0, 315] on html "**********" at bounding box center [318, 313] width 637 height 626
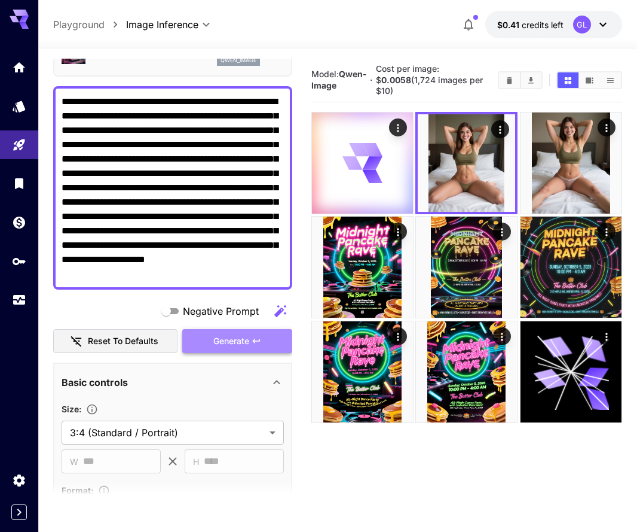
click at [221, 341] on span "Generate" at bounding box center [231, 341] width 36 height 15
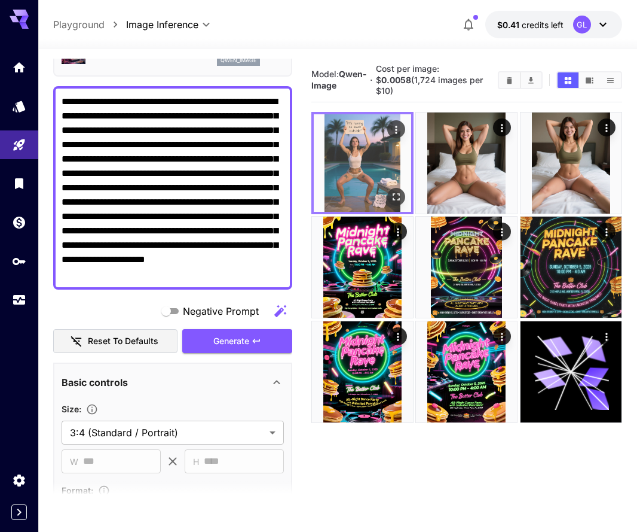
click at [393, 199] on icon "Open in fullscreen" at bounding box center [396, 196] width 7 height 7
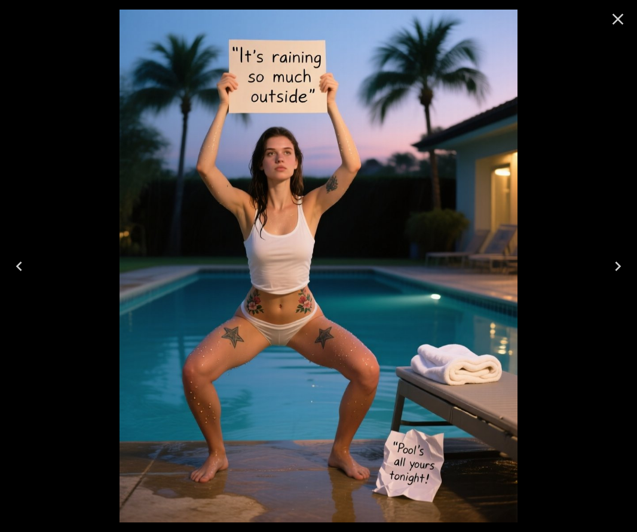
click at [620, 20] on icon "Close" at bounding box center [618, 19] width 11 height 11
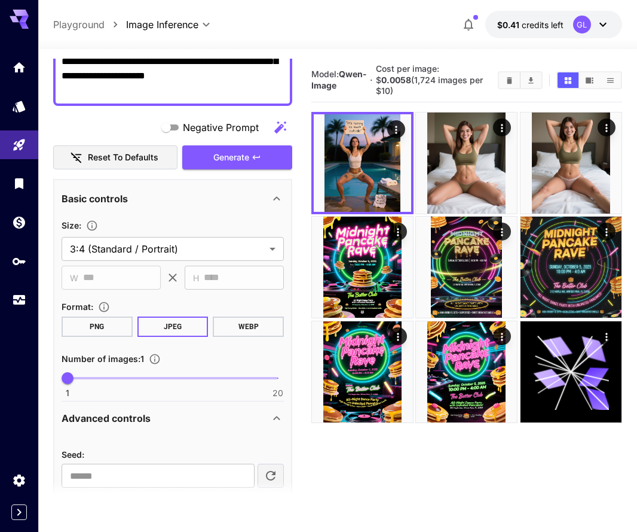
scroll to position [258, 0]
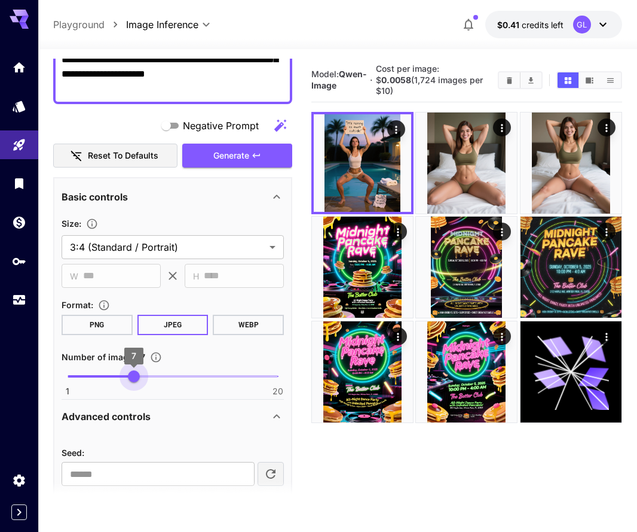
click at [132, 371] on span "1 20 7" at bounding box center [173, 376] width 210 height 18
click at [150, 373] on span "1 20 8" at bounding box center [173, 376] width 210 height 18
type input "**"
click at [166, 375] on span "1 20 10" at bounding box center [173, 376] width 210 height 18
click at [250, 160] on button "Generate" at bounding box center [237, 156] width 110 height 25
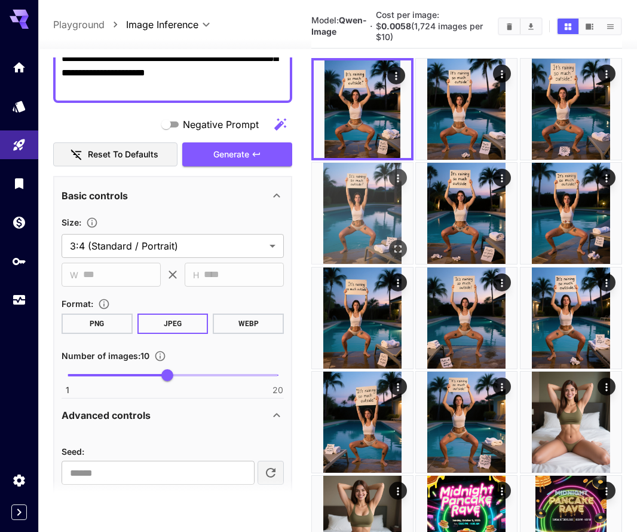
scroll to position [54, 0]
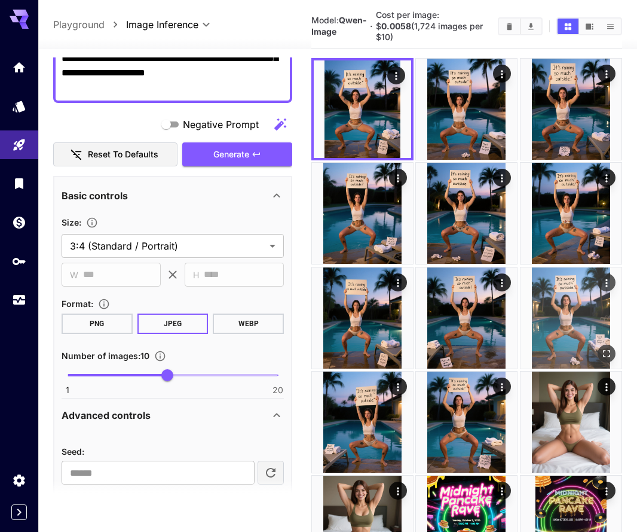
click at [565, 319] on img at bounding box center [571, 317] width 101 height 101
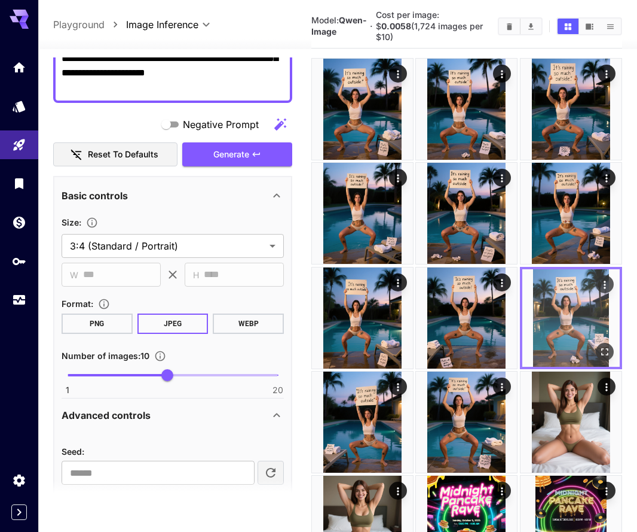
click at [565, 319] on img at bounding box center [571, 317] width 97 height 97
click at [605, 343] on button "Open in fullscreen" at bounding box center [605, 352] width 18 height 18
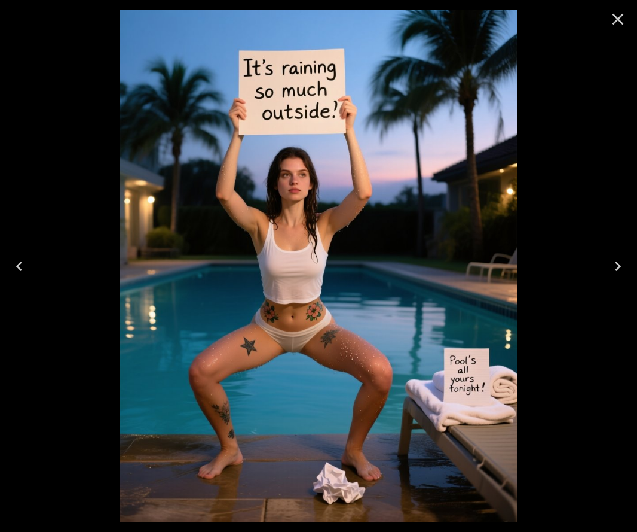
click at [617, 24] on icon "Close" at bounding box center [618, 19] width 19 height 19
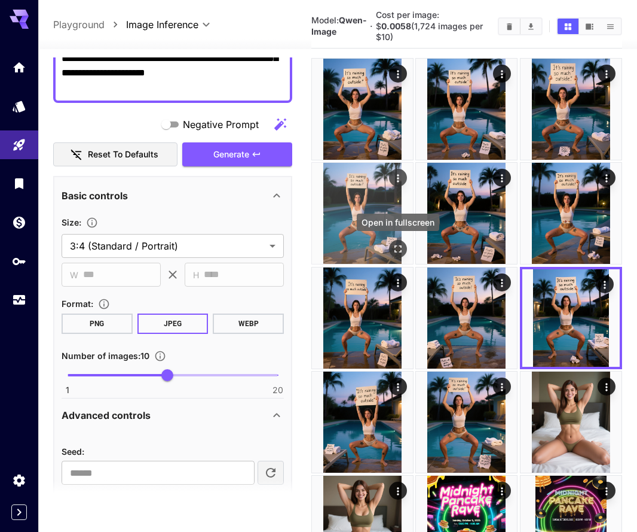
click at [393, 247] on icon "Open in fullscreen" at bounding box center [398, 249] width 12 height 12
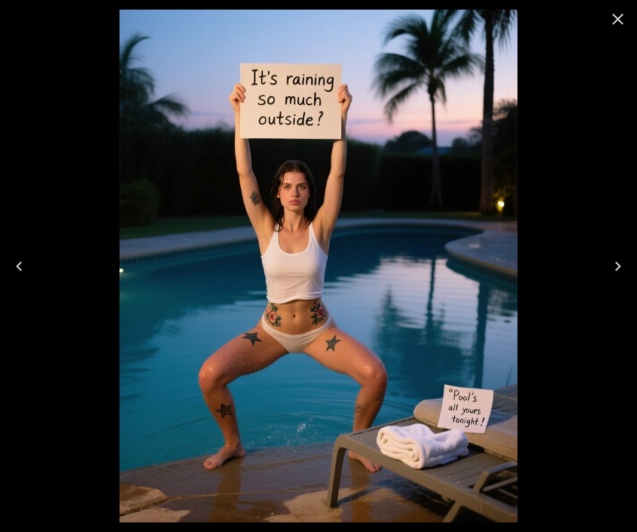
click at [614, 17] on icon "Close" at bounding box center [618, 19] width 19 height 19
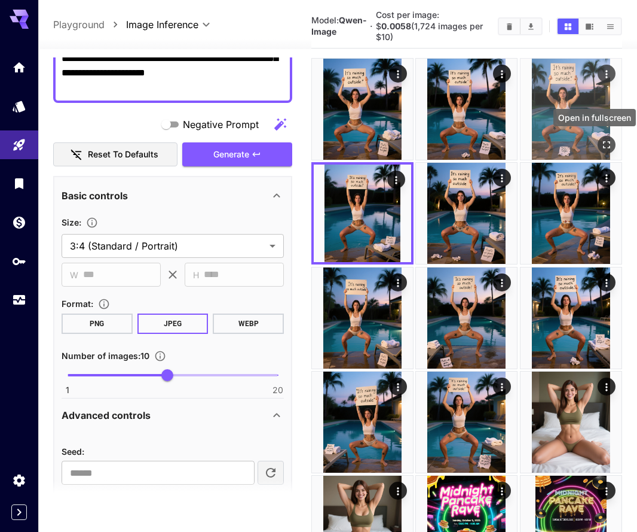
click at [608, 146] on icon "Open in fullscreen" at bounding box center [607, 145] width 12 height 12
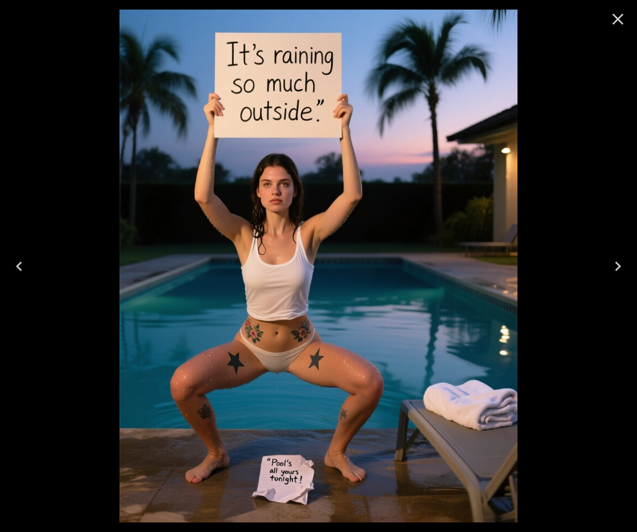
click at [615, 19] on icon "Close" at bounding box center [618, 19] width 19 height 19
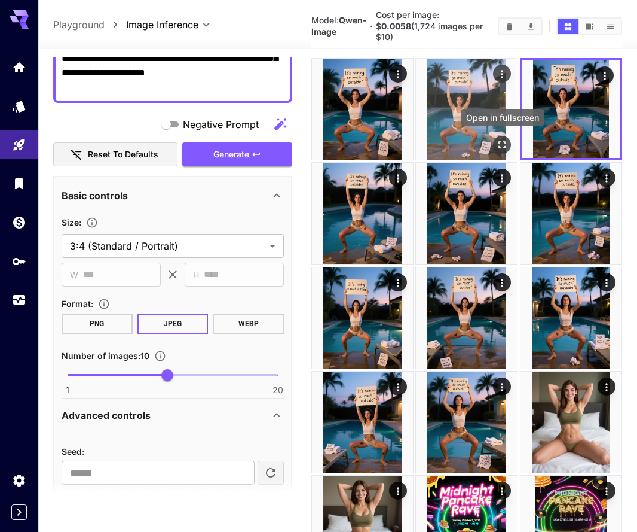
click at [499, 136] on button "Open in fullscreen" at bounding box center [503, 145] width 18 height 18
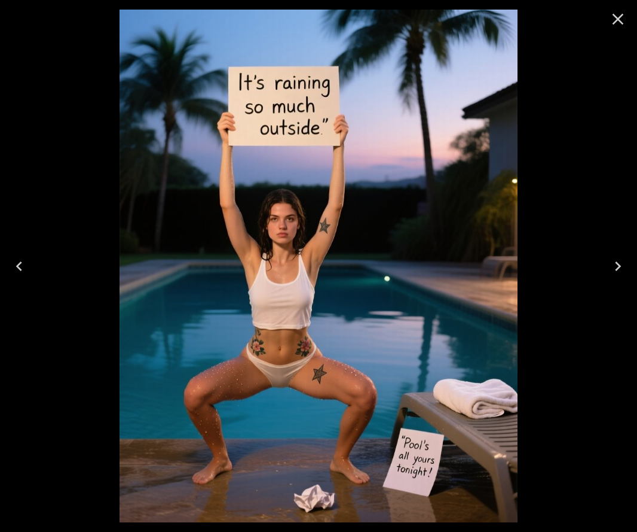
click at [622, 19] on icon "Close" at bounding box center [618, 19] width 19 height 19
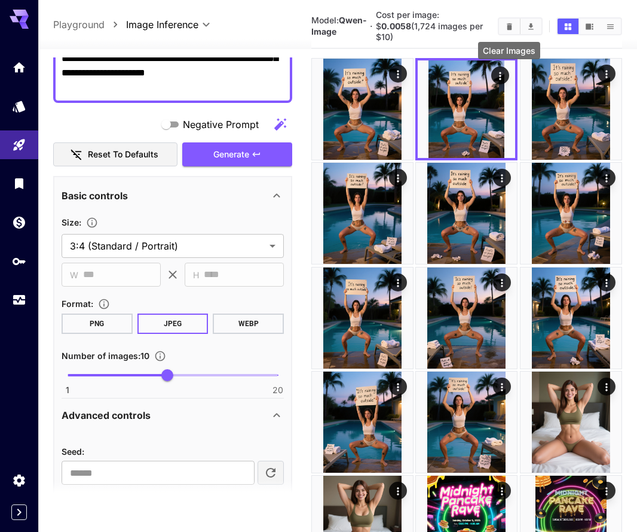
click at [510, 24] on icon "Clear Images" at bounding box center [509, 26] width 9 height 9
